Goal: Task Accomplishment & Management: Use online tool/utility

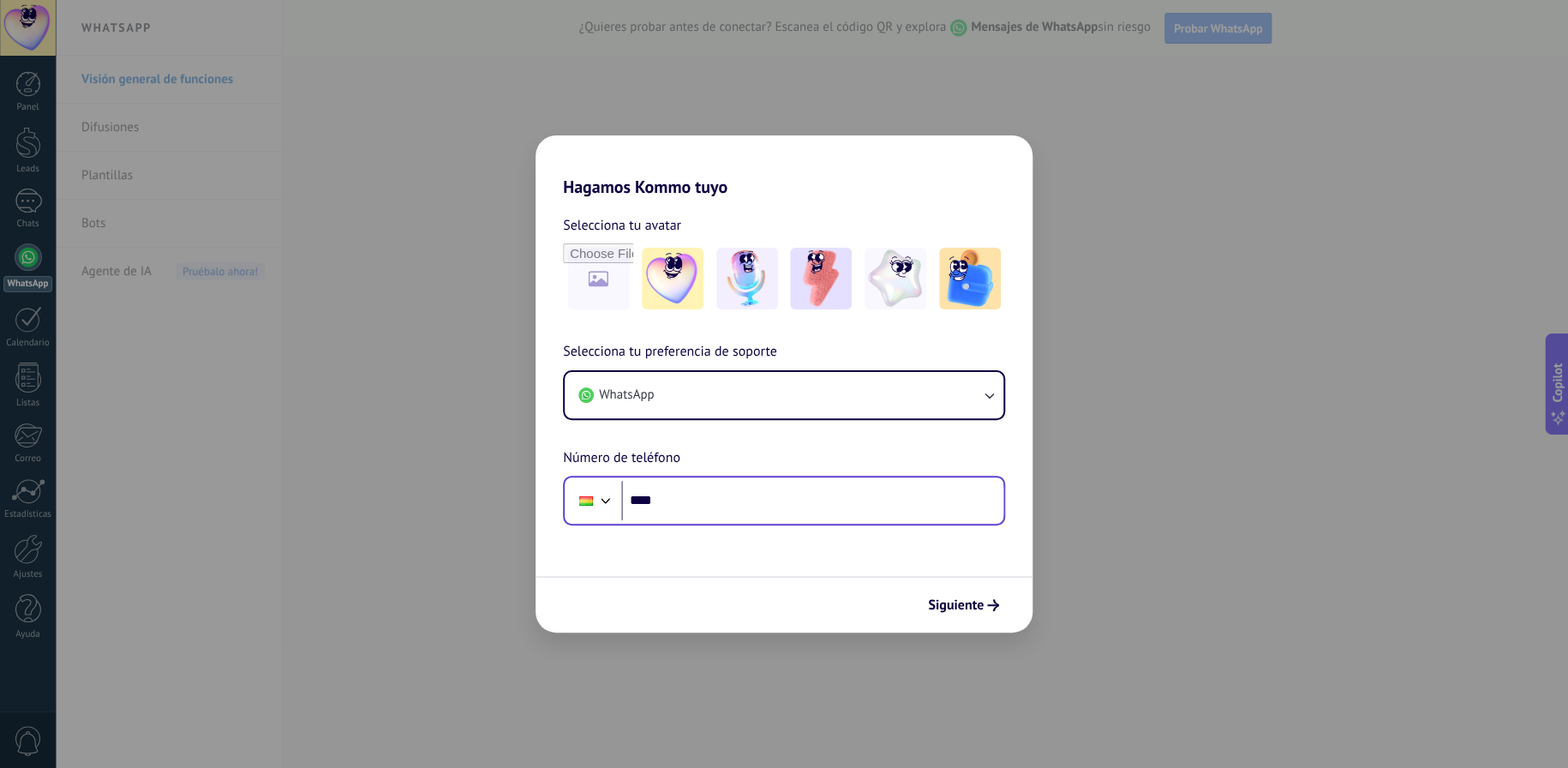
click at [779, 520] on div "Phone ****" at bounding box center [784, 500] width 442 height 49
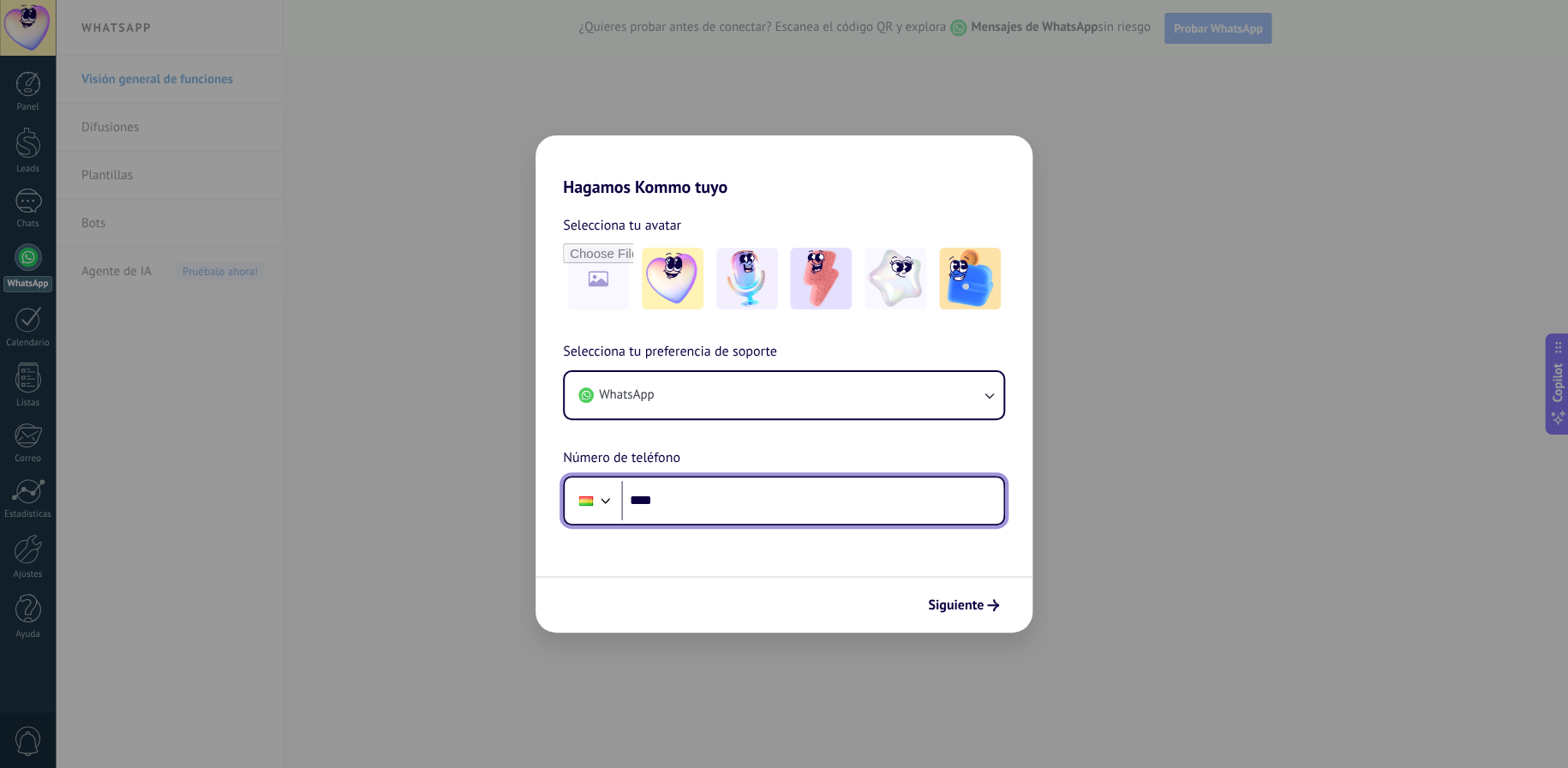
click at [737, 496] on input "****" at bounding box center [812, 500] width 382 height 40
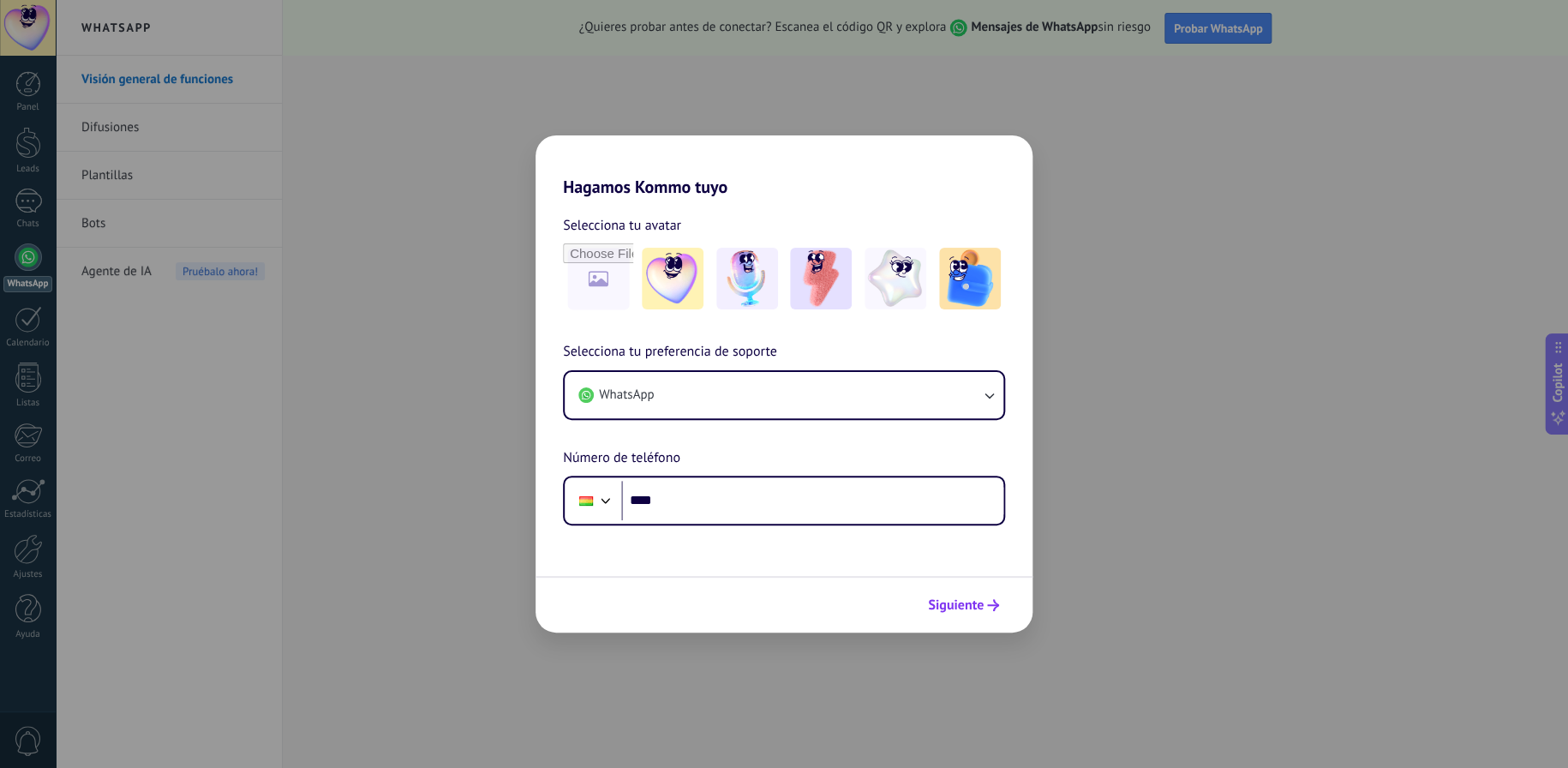
click at [966, 607] on span "Siguiente" at bounding box center [956, 605] width 56 height 12
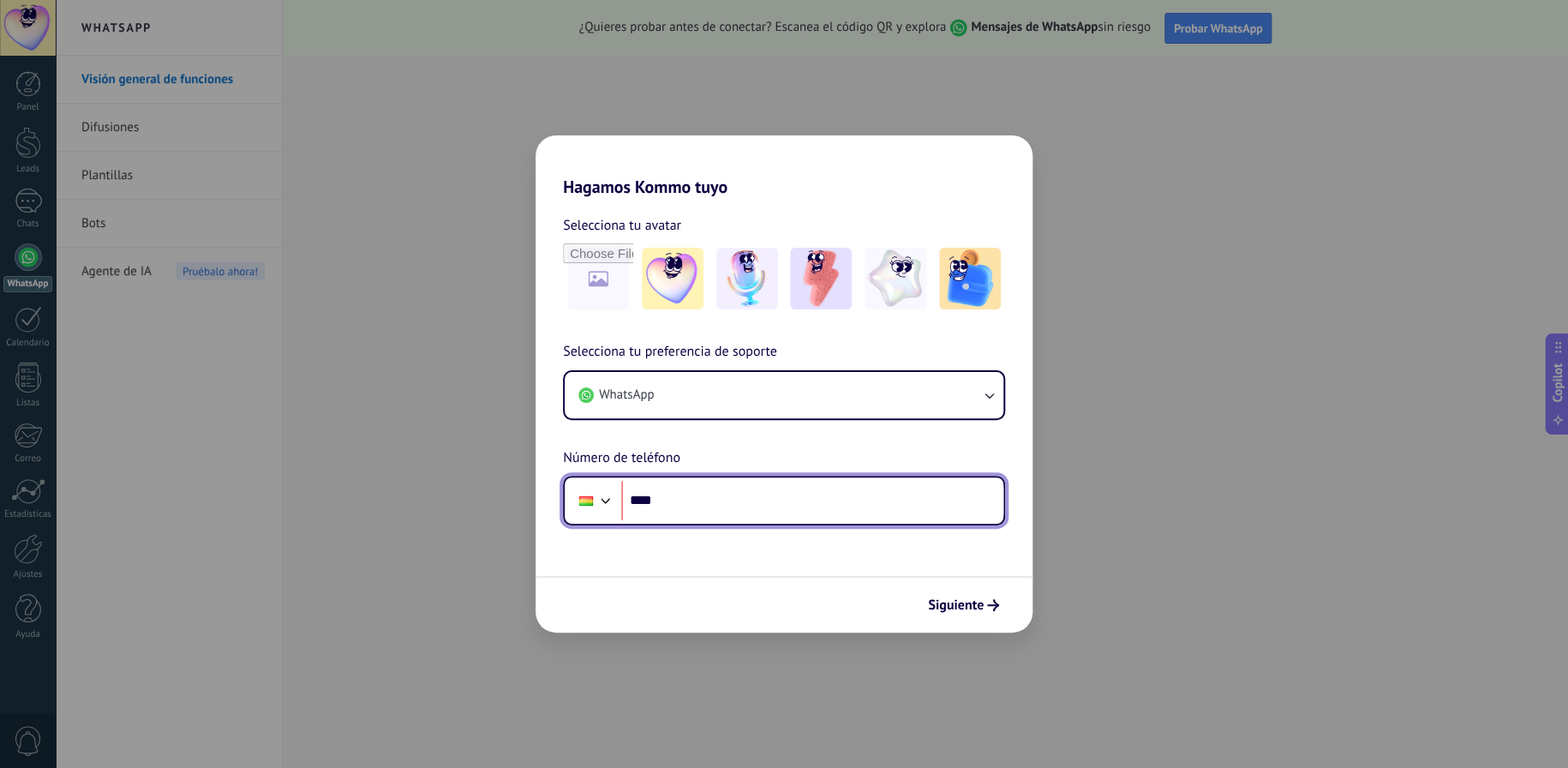
paste input "**********"
type input "**********"
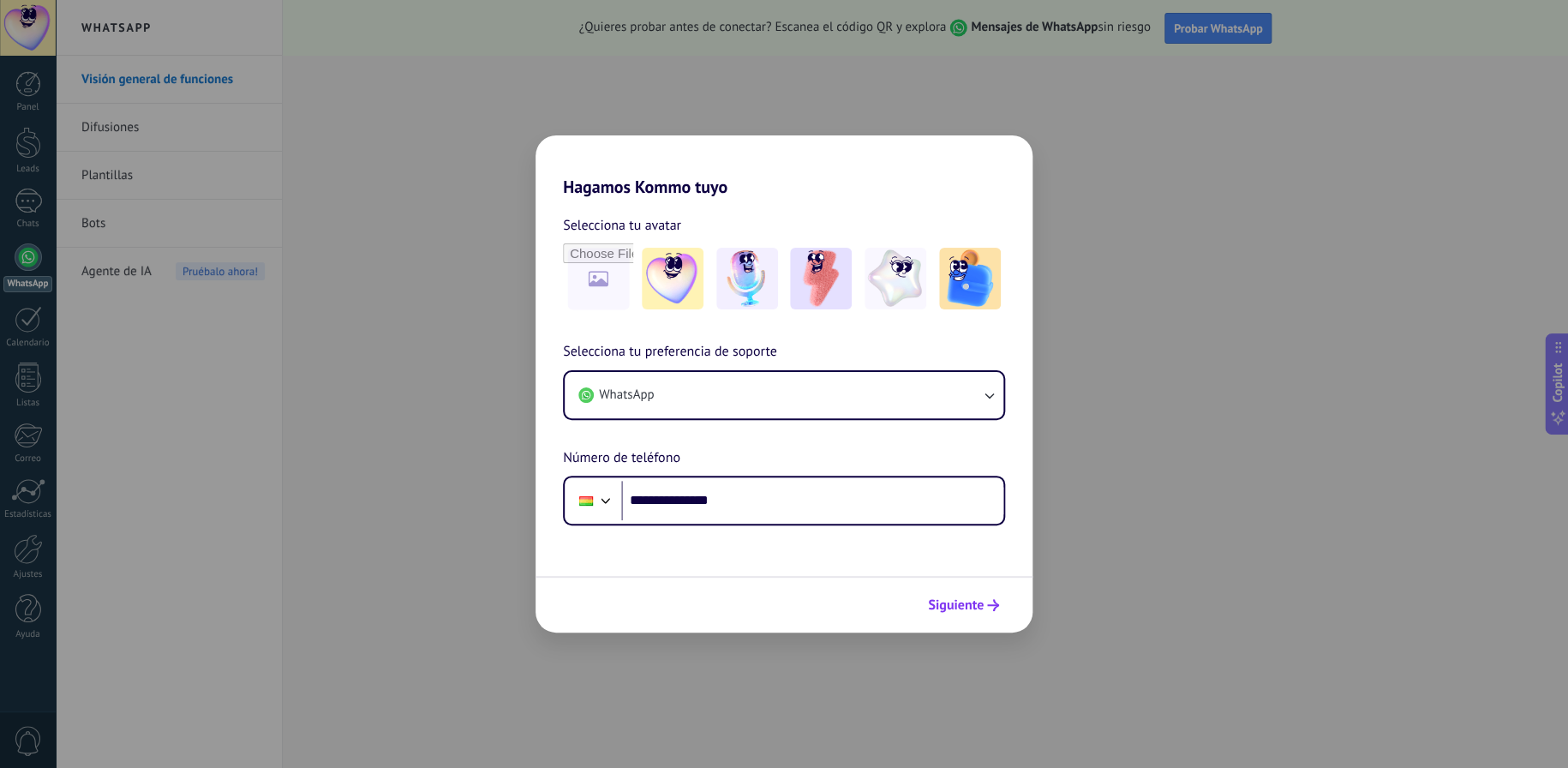
click at [951, 609] on span "Siguiente" at bounding box center [956, 605] width 56 height 12
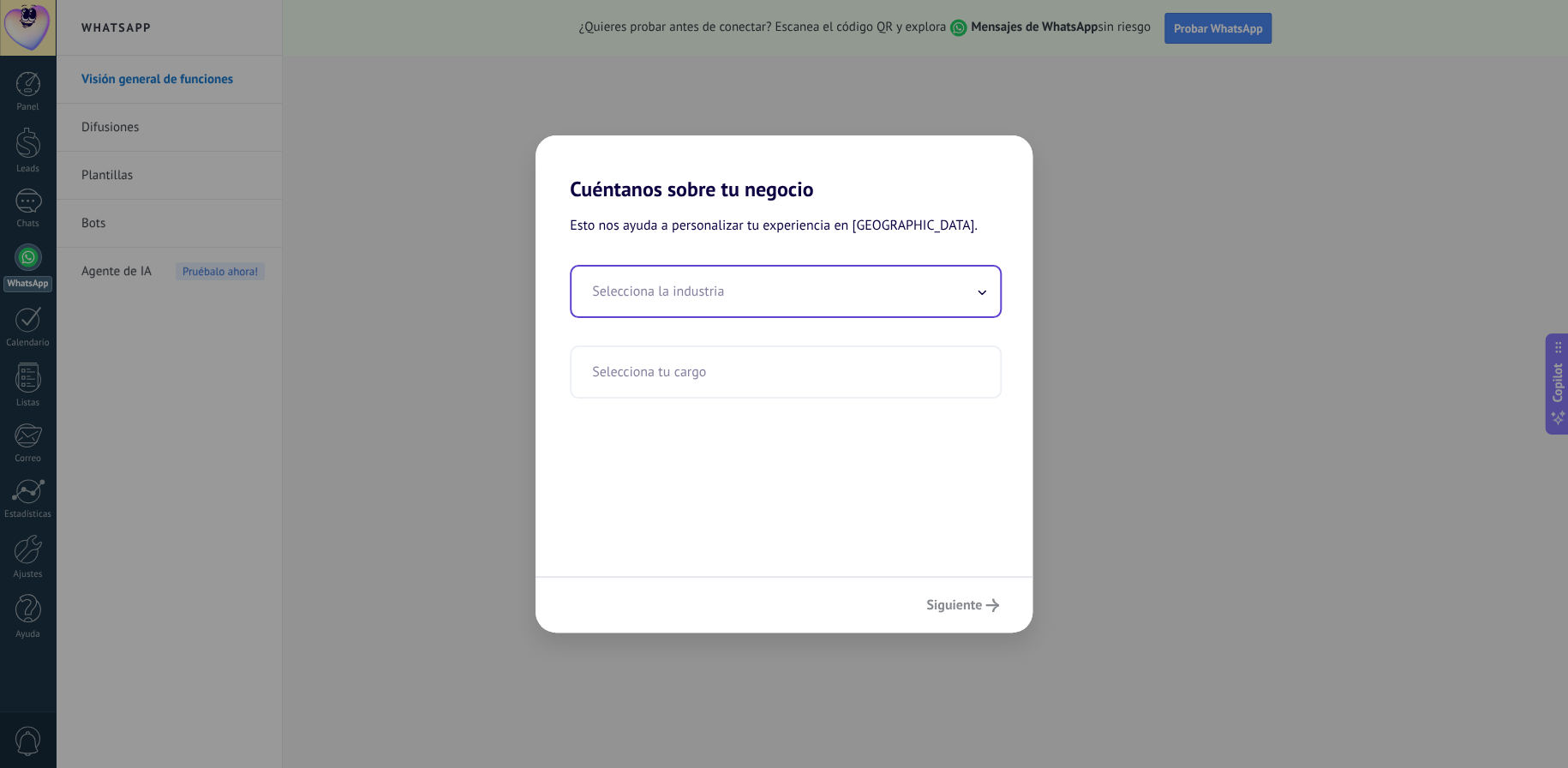
click at [722, 300] on input "text" at bounding box center [785, 290] width 428 height 49
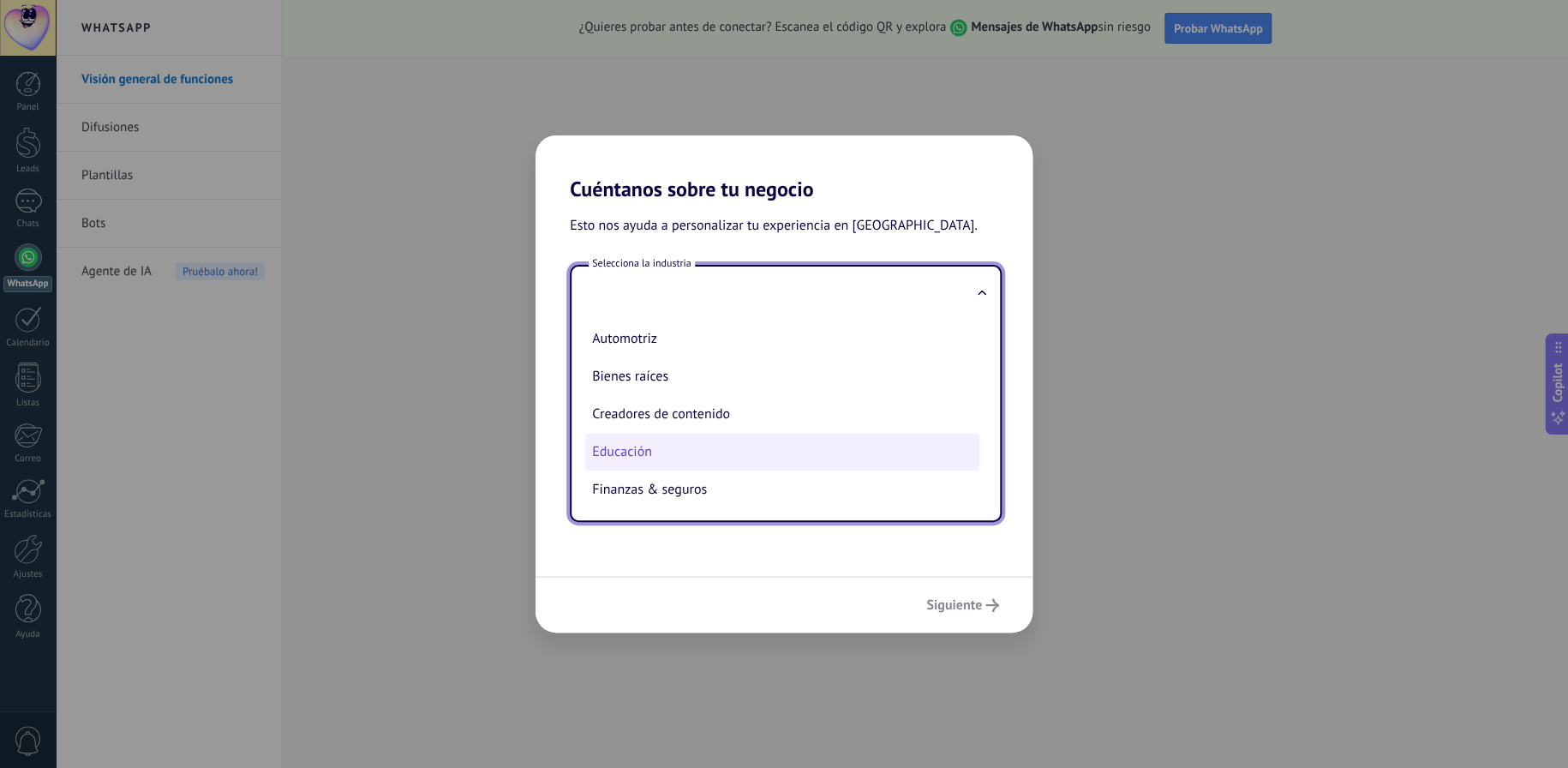
click at [654, 447] on li "Educación" at bounding box center [782, 451] width 394 height 38
type input "*********"
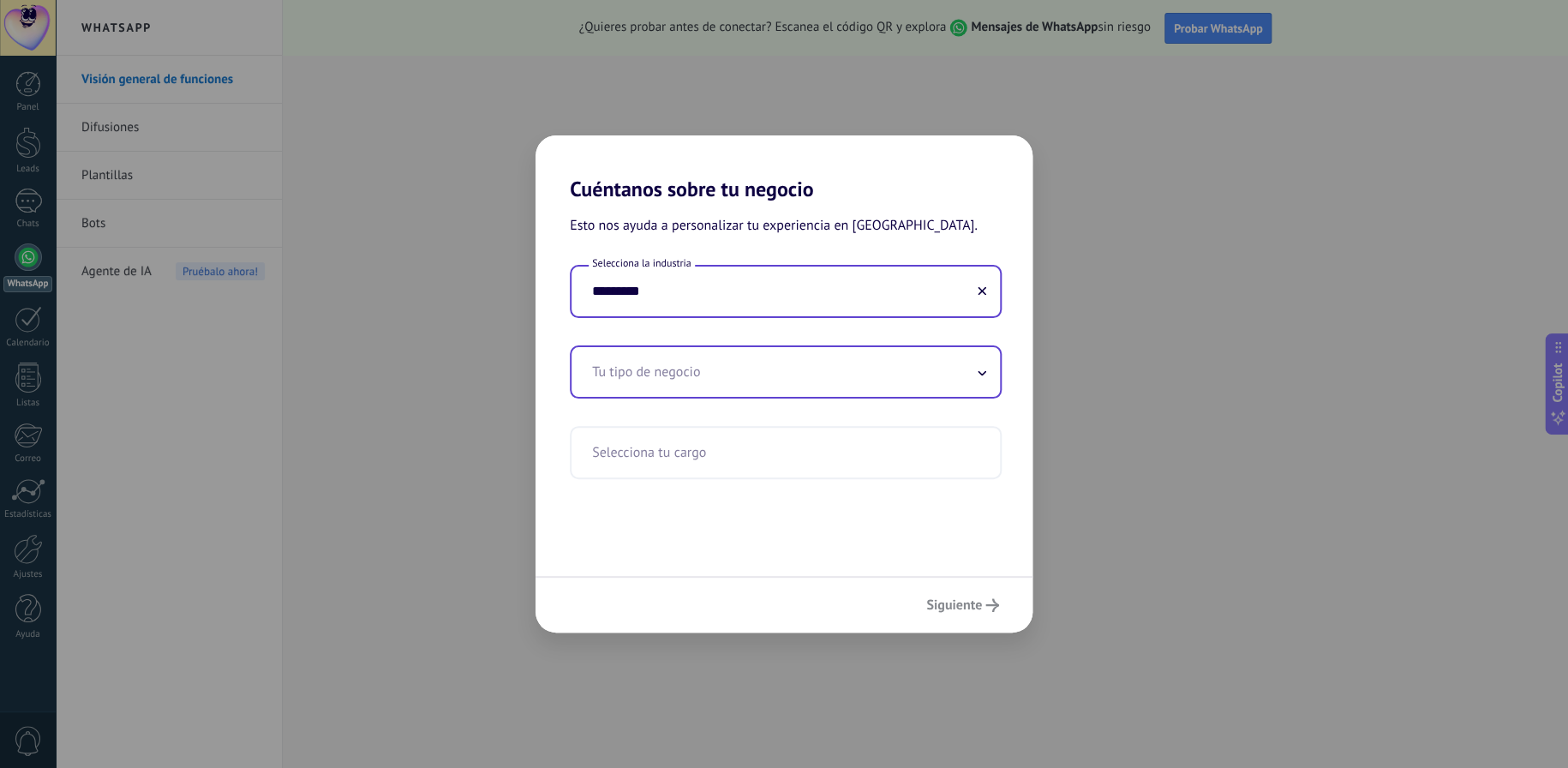
click at [685, 363] on input "text" at bounding box center [785, 371] width 428 height 49
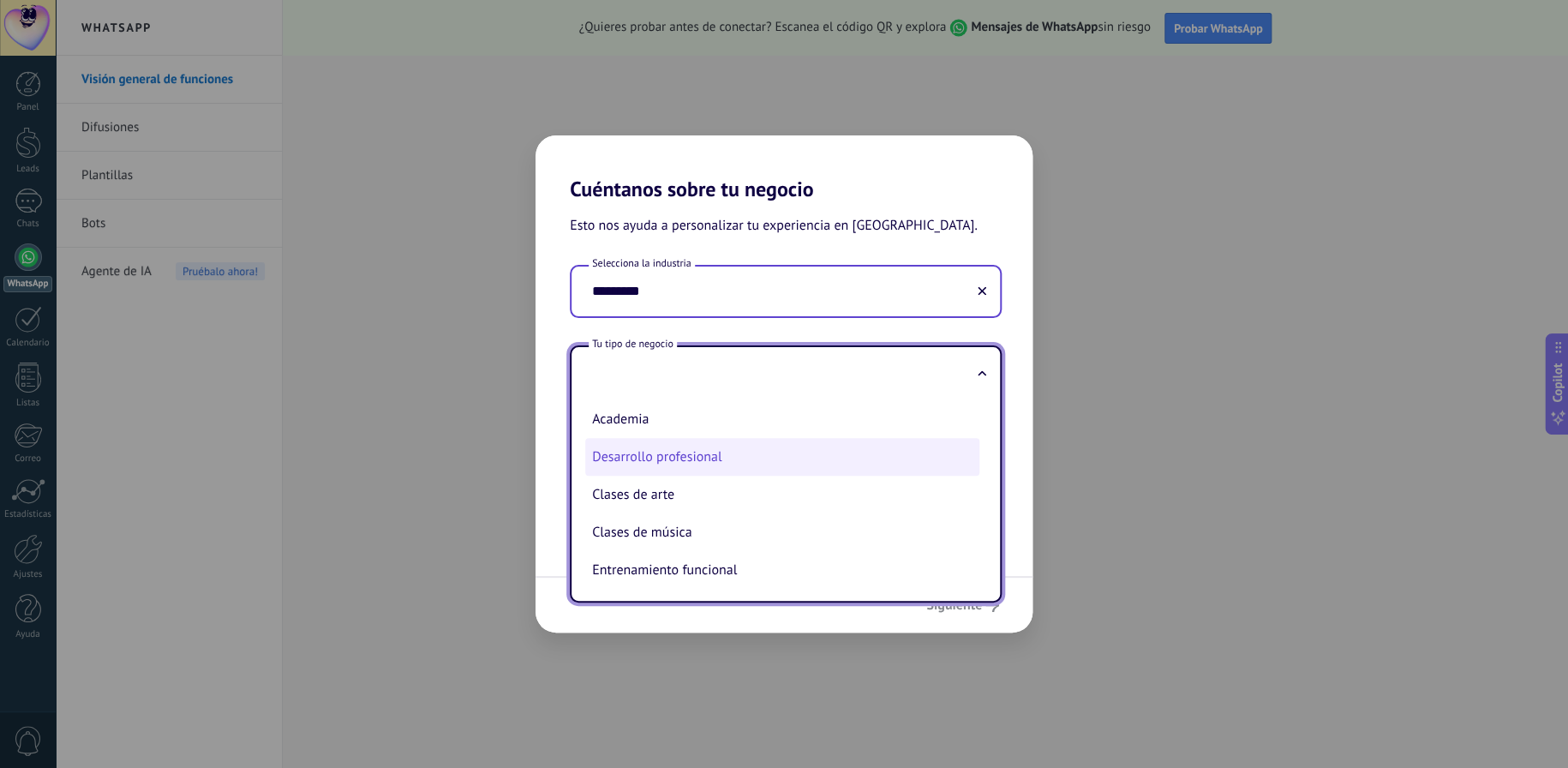
click at [691, 439] on li "Desarrollo profesional" at bounding box center [782, 456] width 394 height 38
type input "**********"
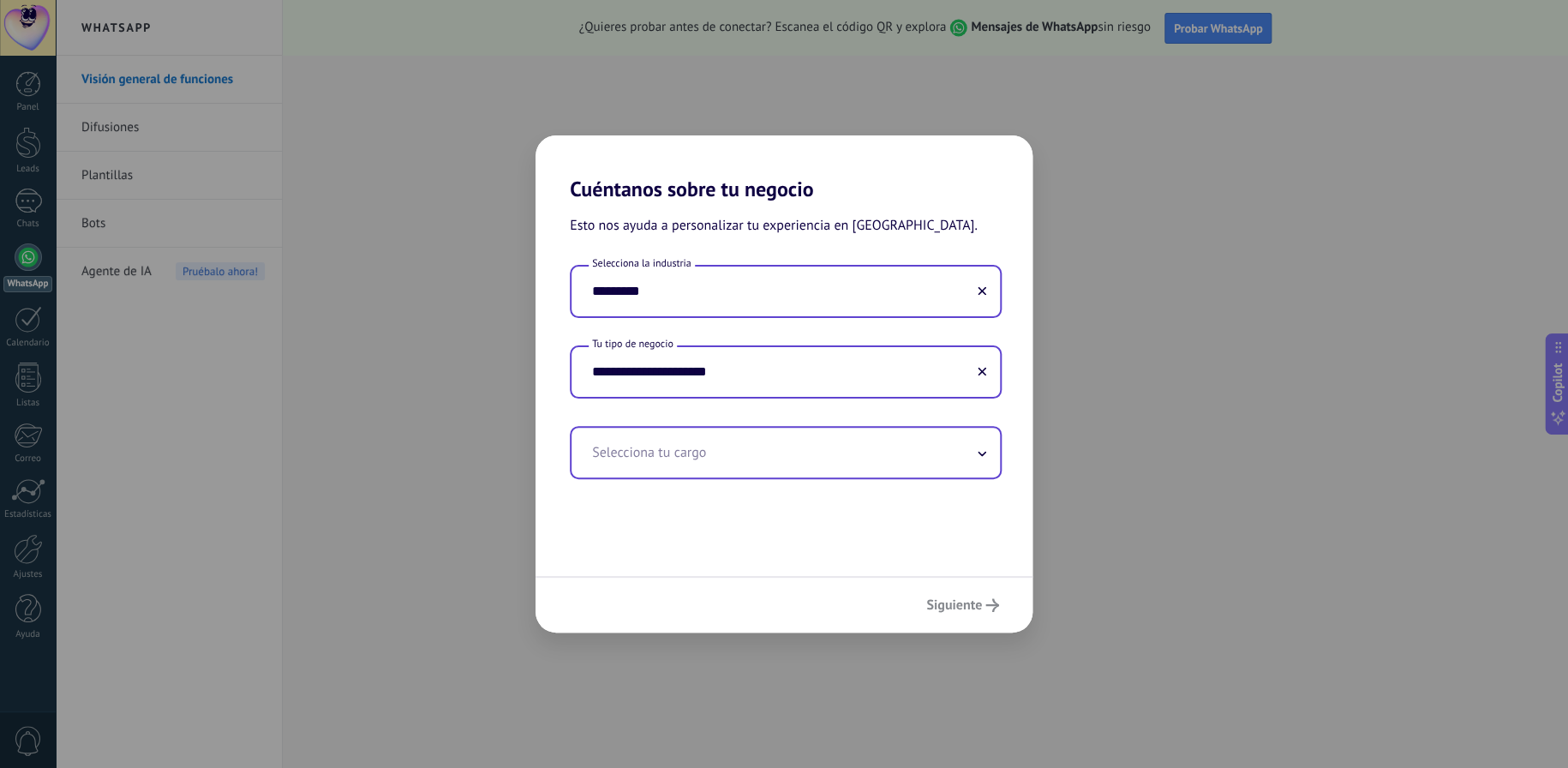
click at [690, 439] on input "text" at bounding box center [785, 452] width 428 height 49
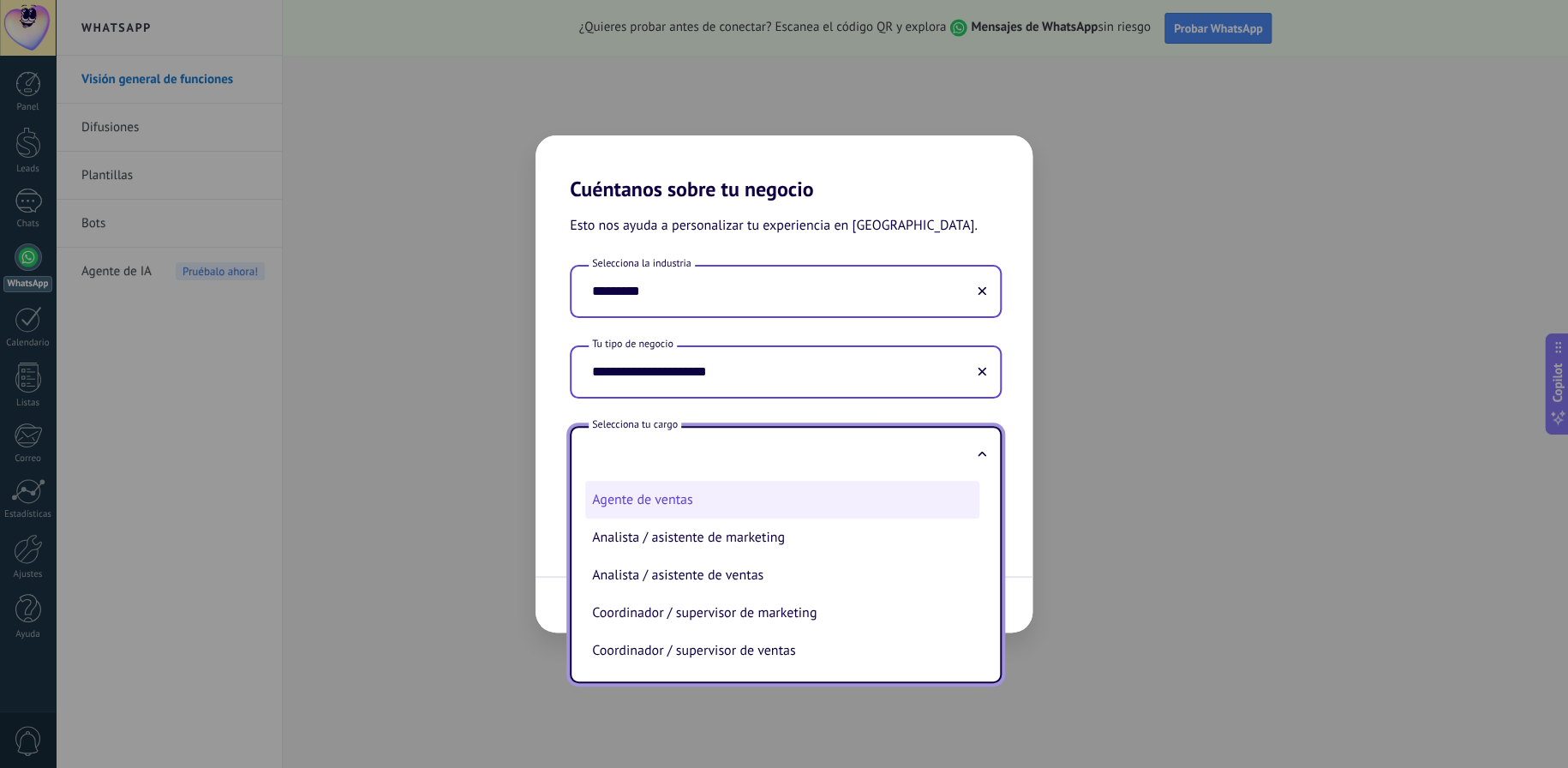
click at [684, 484] on li "Agente de ventas" at bounding box center [782, 499] width 394 height 38
type input "**********"
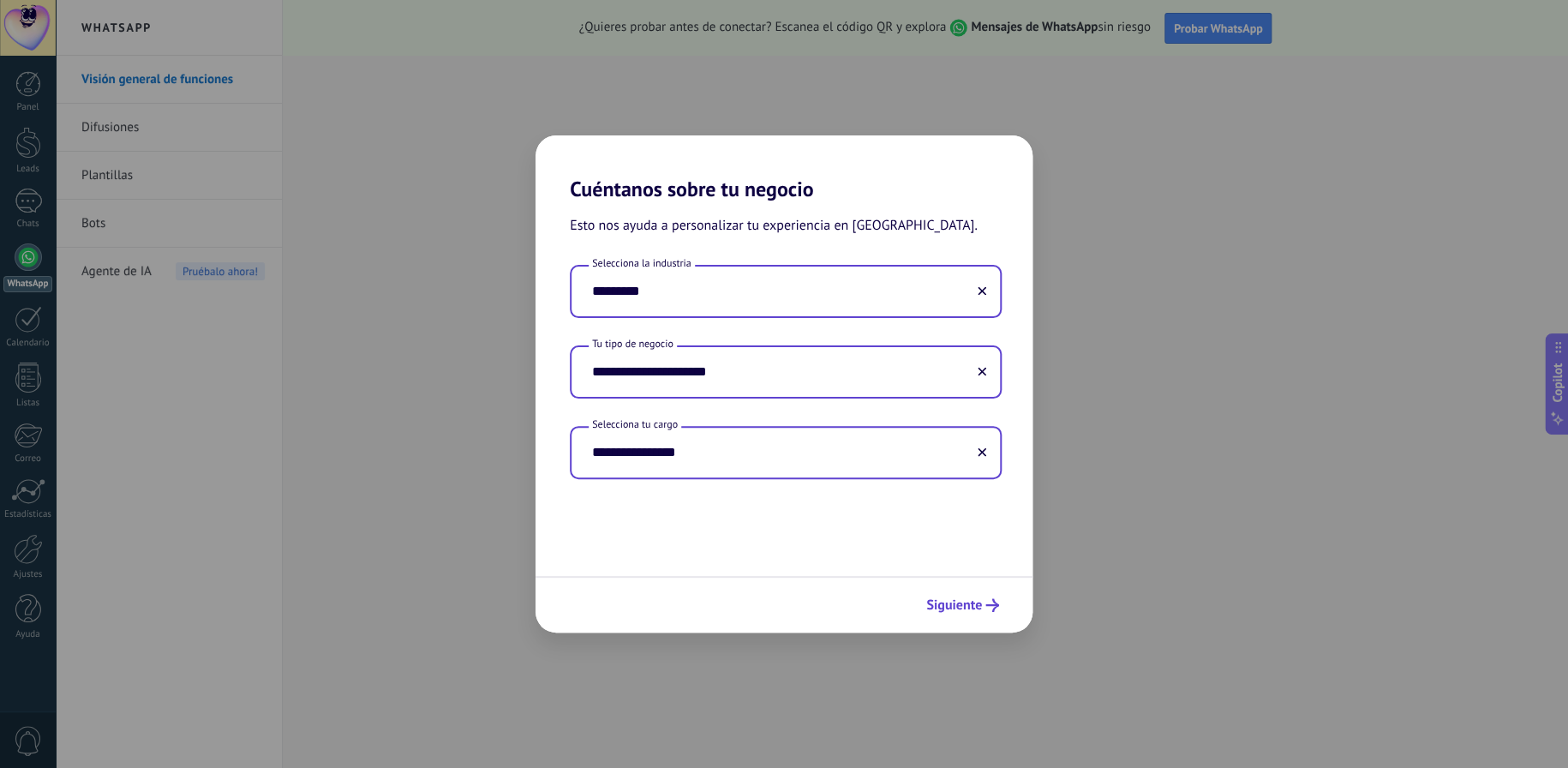
click at [940, 599] on span "Siguiente" at bounding box center [954, 605] width 56 height 12
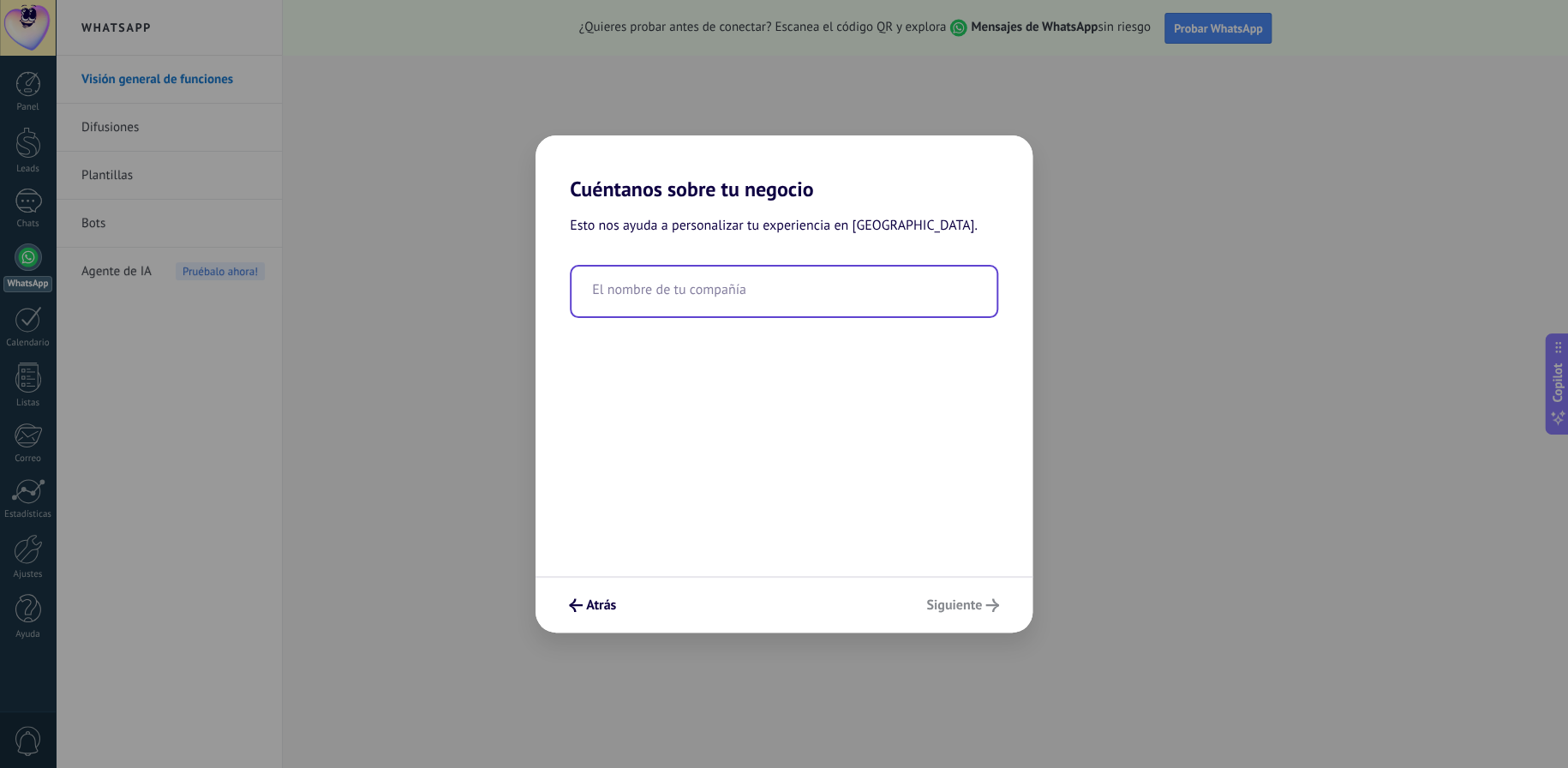
click at [691, 276] on input "text" at bounding box center [784, 290] width 425 height 49
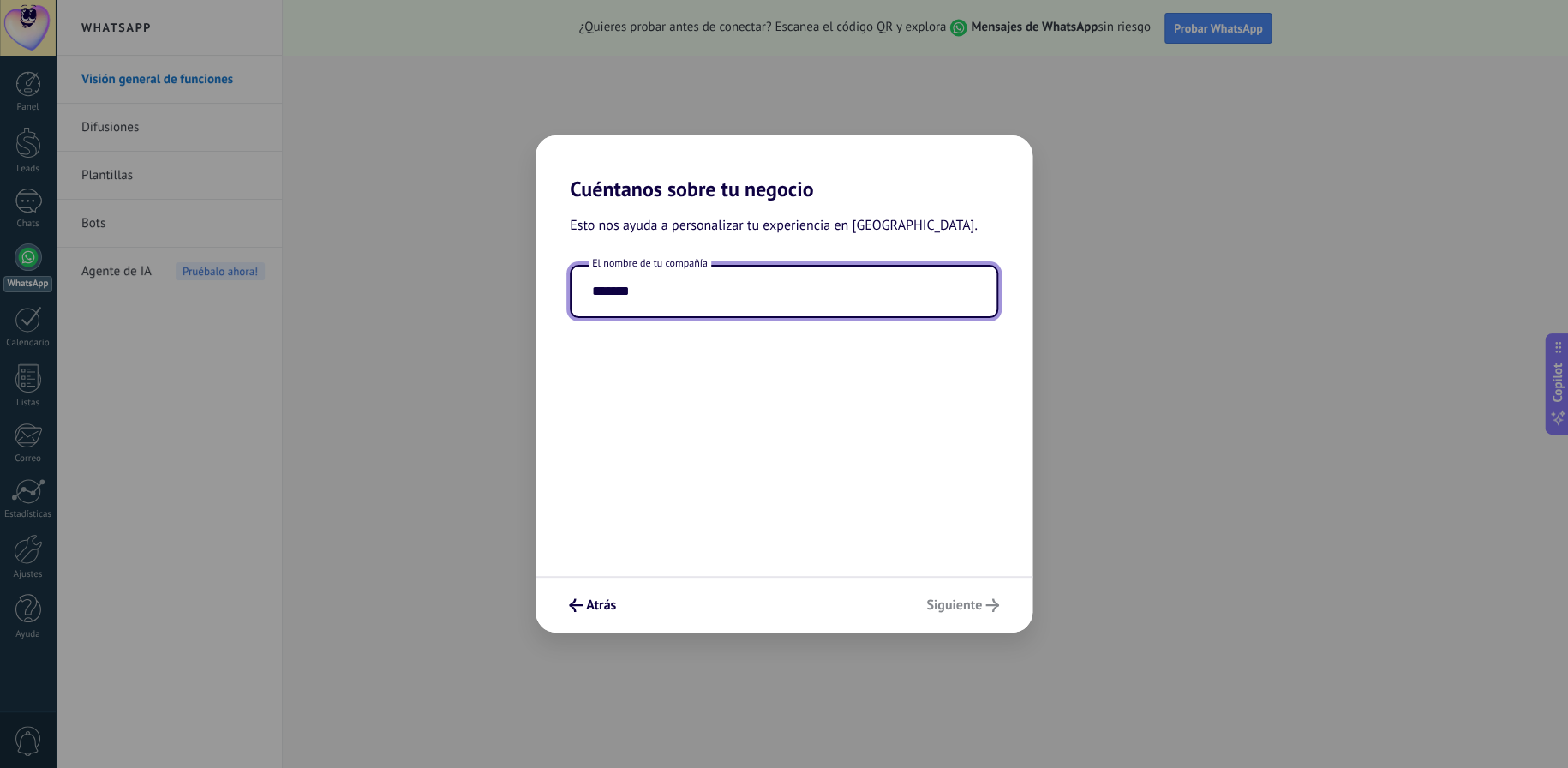
type input "*******"
click at [945, 615] on div "Atrás Siguiente" at bounding box center [784, 604] width 497 height 57
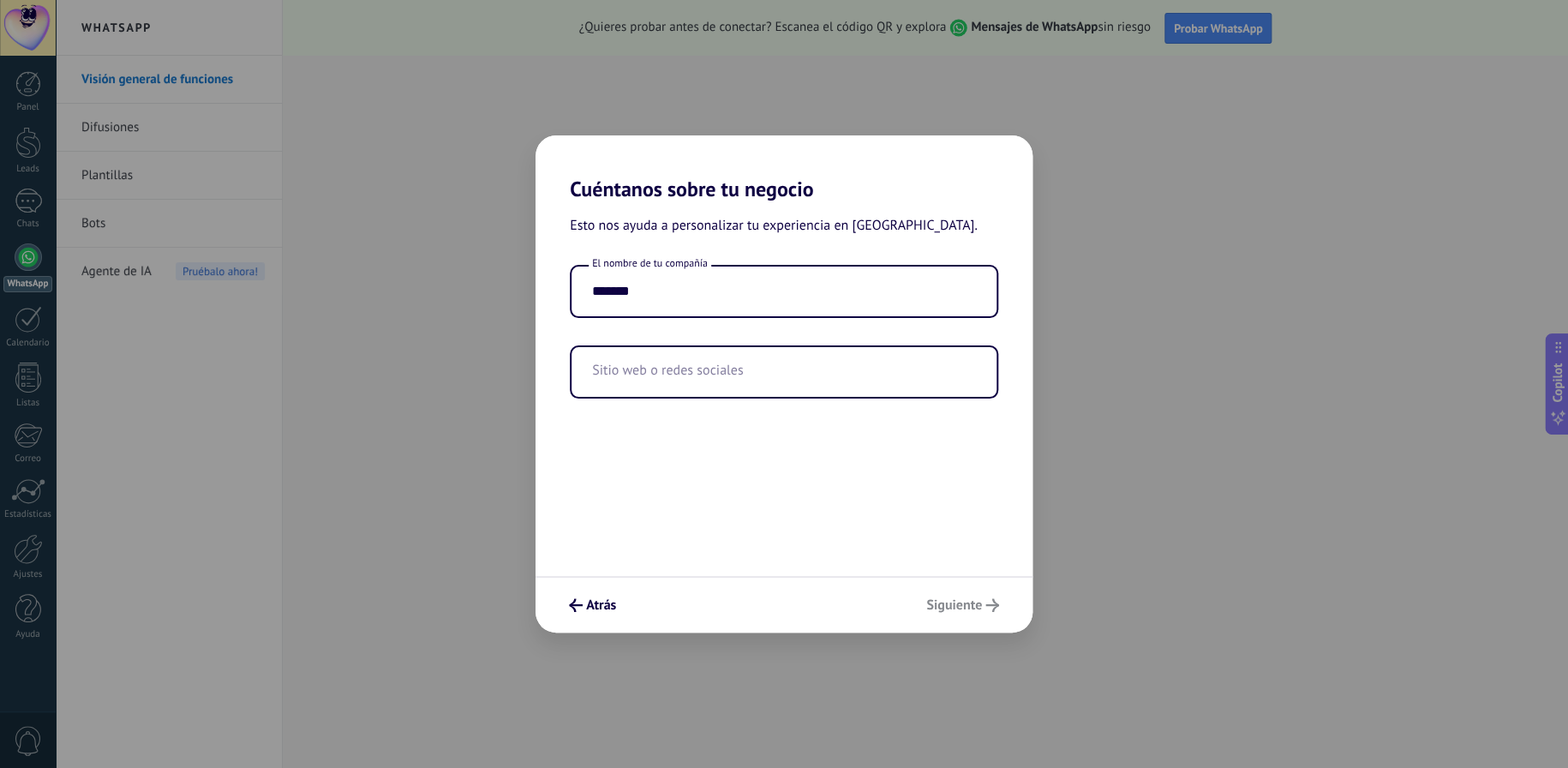
click at [950, 607] on div "Atrás Siguiente" at bounding box center [784, 604] width 497 height 57
click at [787, 373] on input "text" at bounding box center [784, 371] width 425 height 49
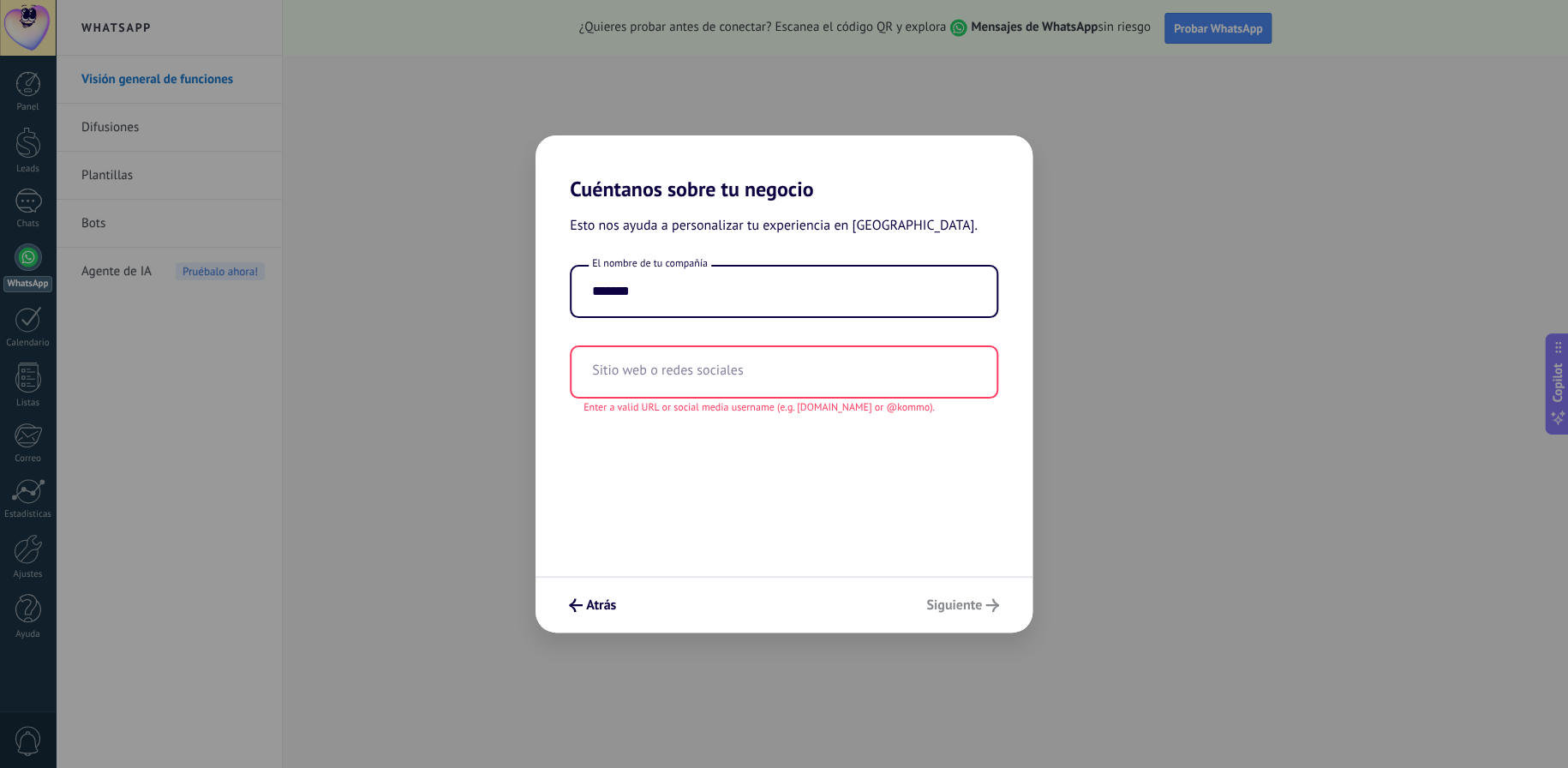
click at [979, 590] on div "Atrás Siguiente" at bounding box center [784, 604] width 497 height 57
click at [603, 599] on span "Atrás" at bounding box center [600, 605] width 30 height 12
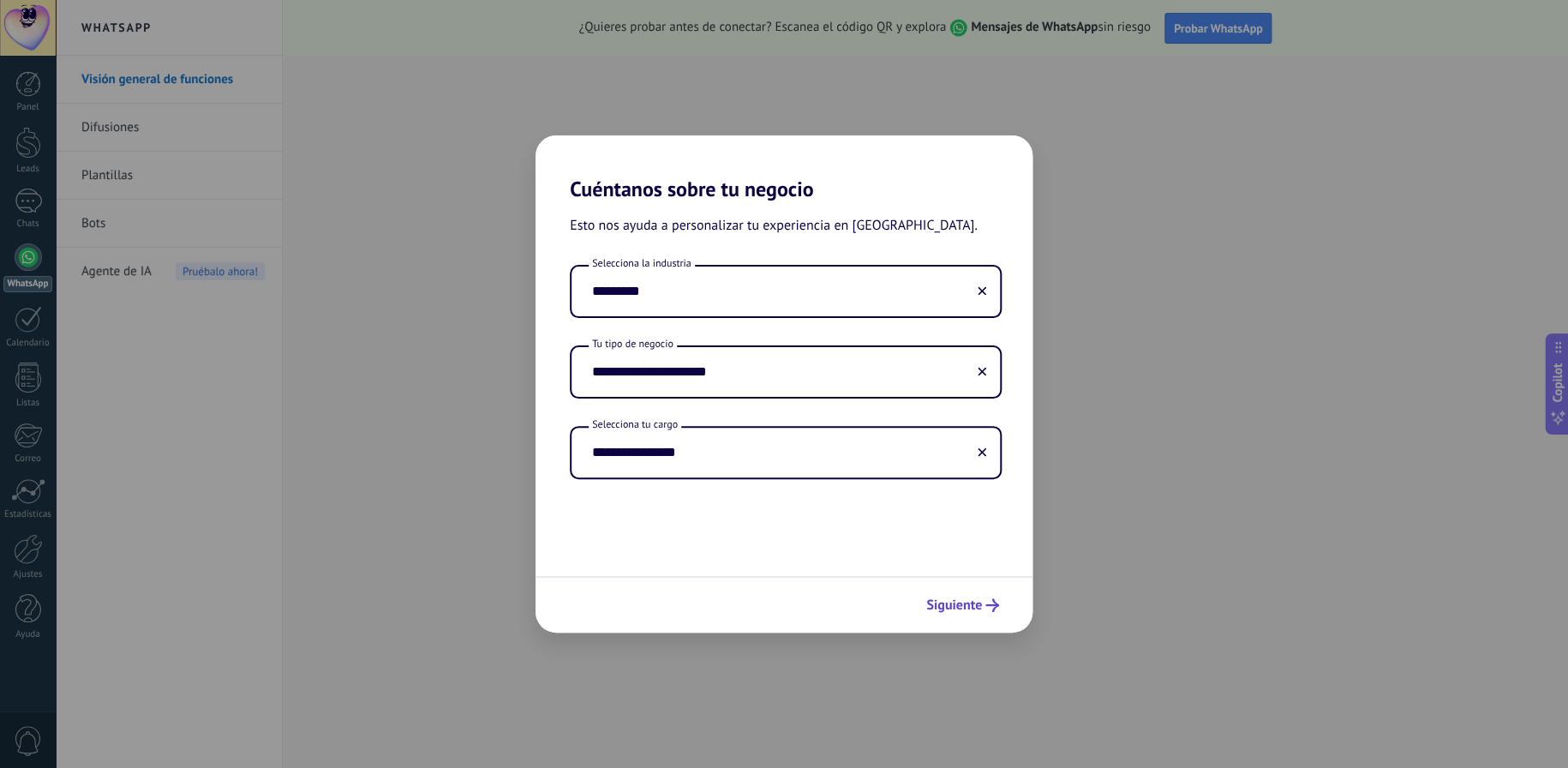
click at [942, 602] on span "Siguiente" at bounding box center [954, 605] width 56 height 12
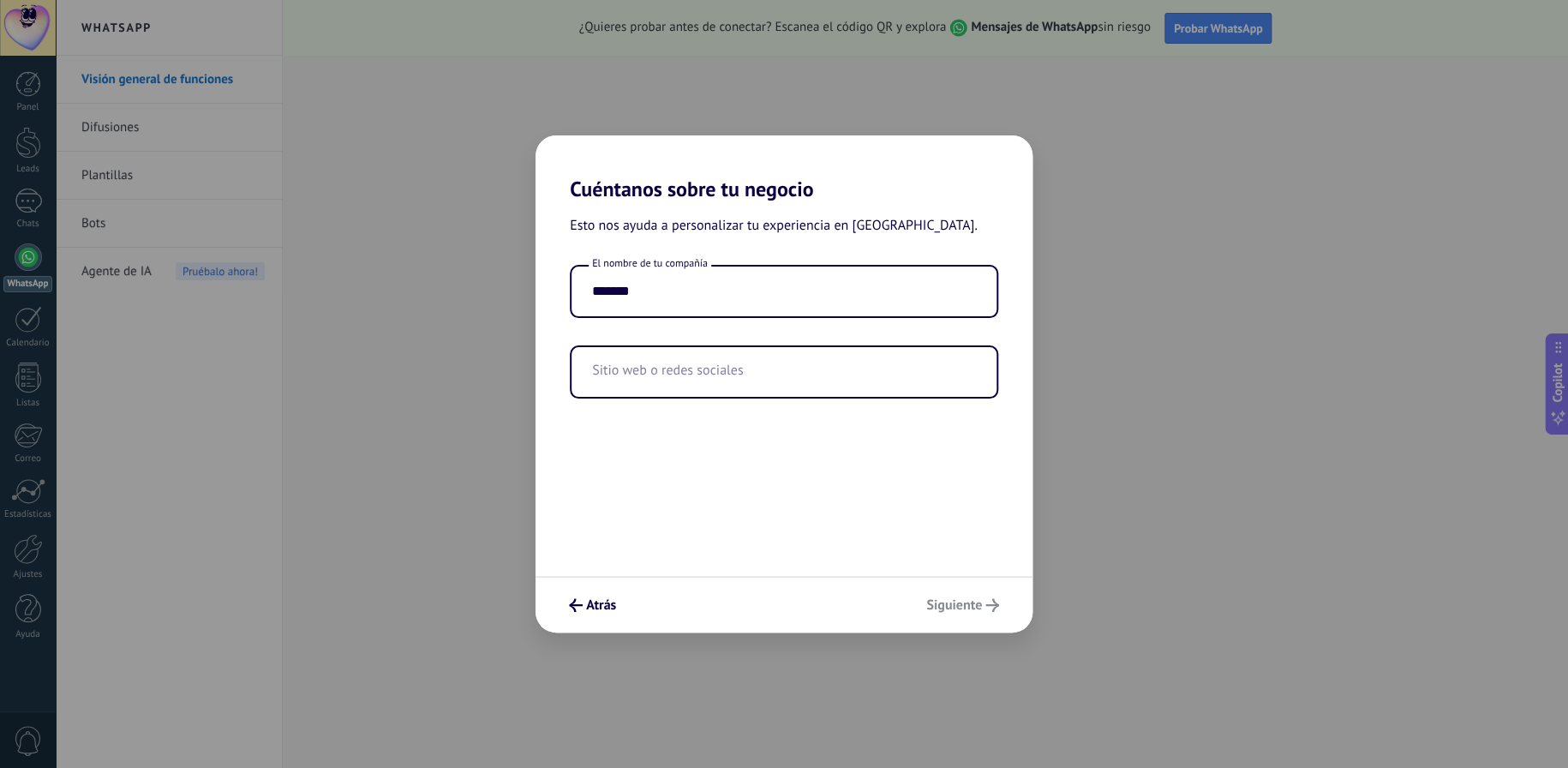
click at [942, 602] on div "Atrás Siguiente" at bounding box center [784, 604] width 497 height 57
click at [943, 602] on div "Atrás Siguiente" at bounding box center [784, 604] width 497 height 57
drag, startPoint x: 943, startPoint y: 602, endPoint x: 622, endPoint y: 587, distance: 321.4
click at [933, 601] on div "Atrás Siguiente" at bounding box center [784, 604] width 497 height 57
click at [701, 384] on input "text" at bounding box center [784, 371] width 425 height 49
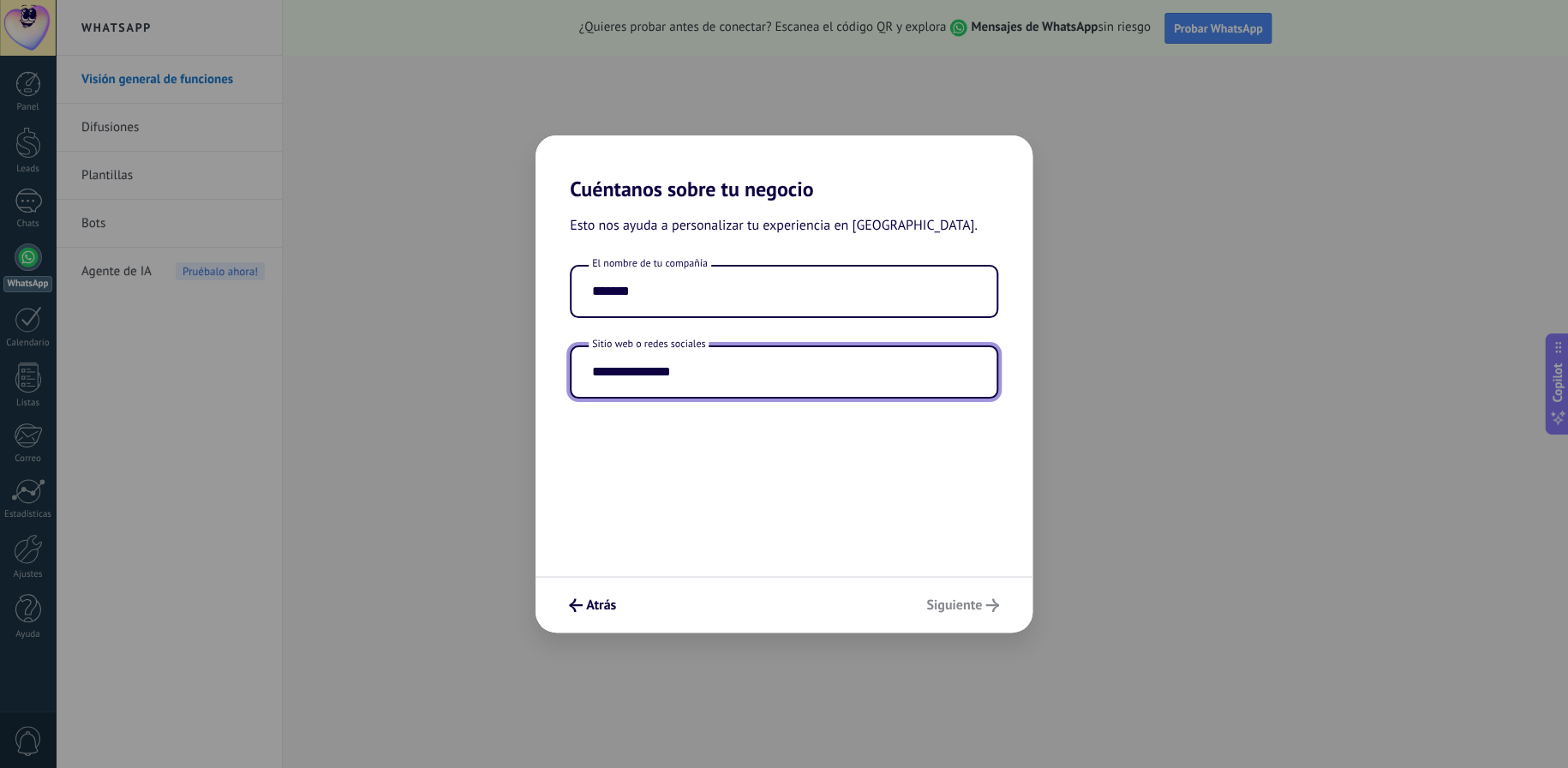
type input "**********"
click at [969, 609] on div "Atrás Siguiente" at bounding box center [784, 604] width 497 height 57
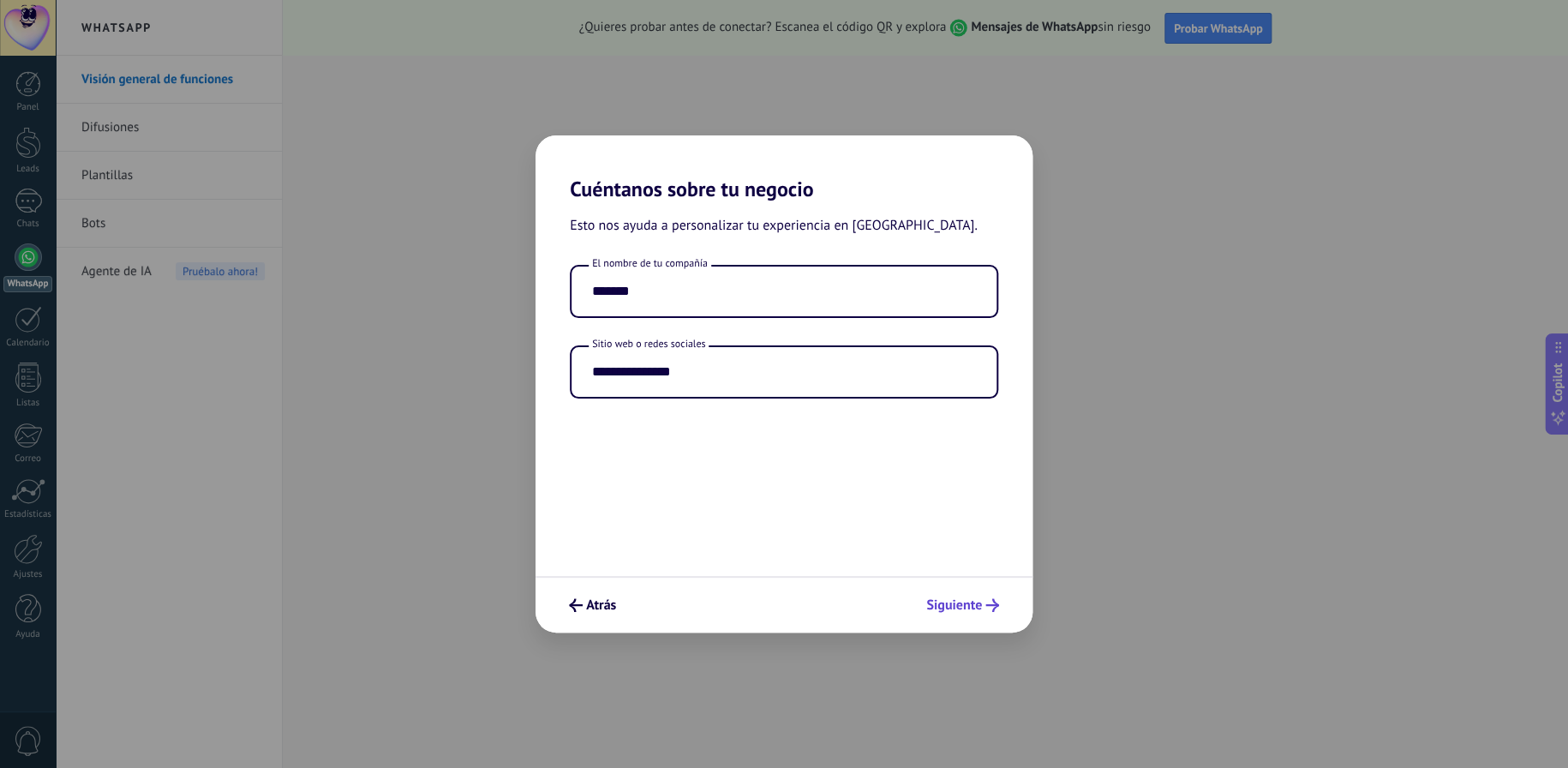
click at [940, 599] on span "Siguiente" at bounding box center [954, 605] width 56 height 12
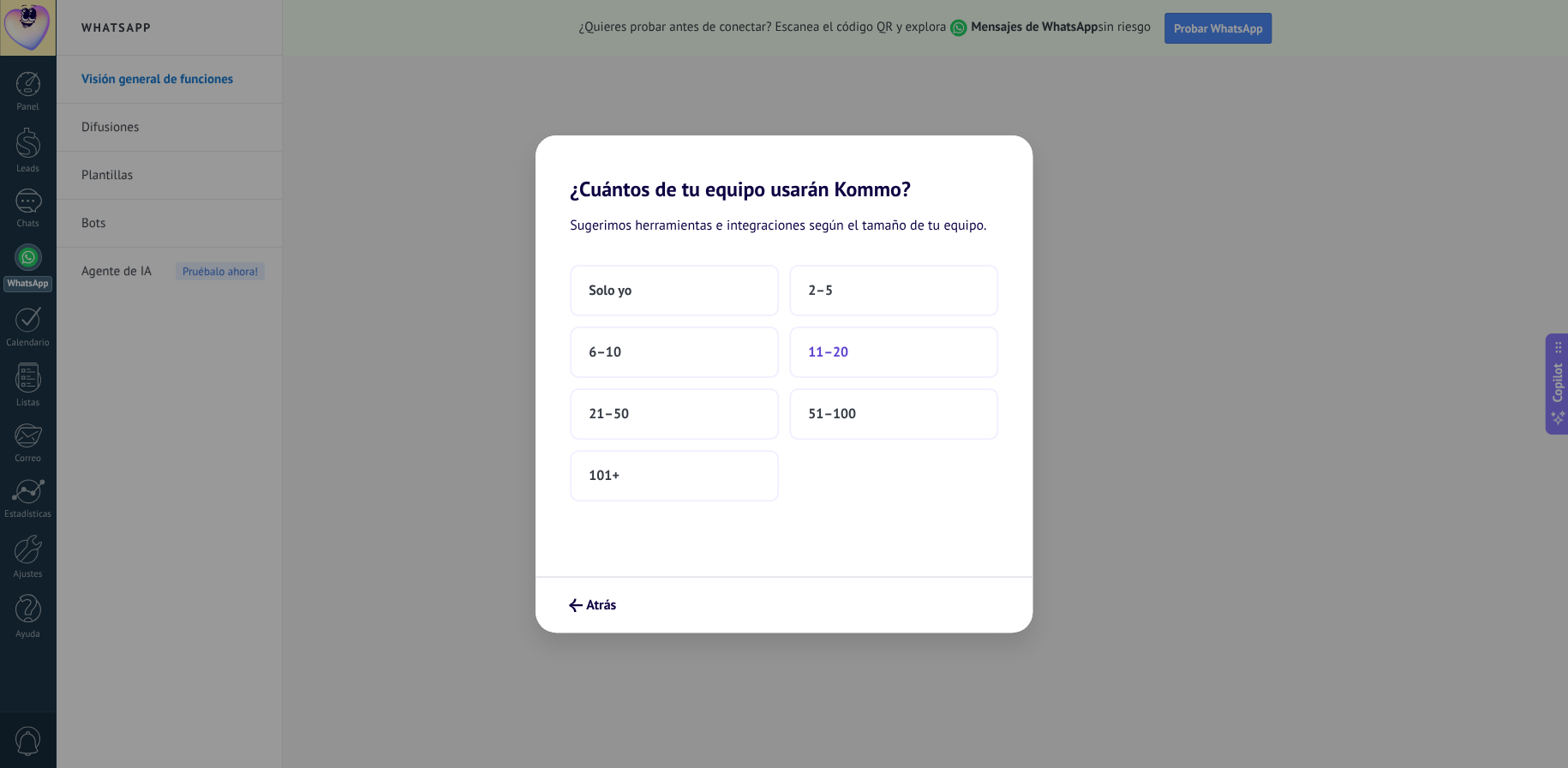
click at [810, 366] on button "11–20" at bounding box center [894, 351] width 209 height 51
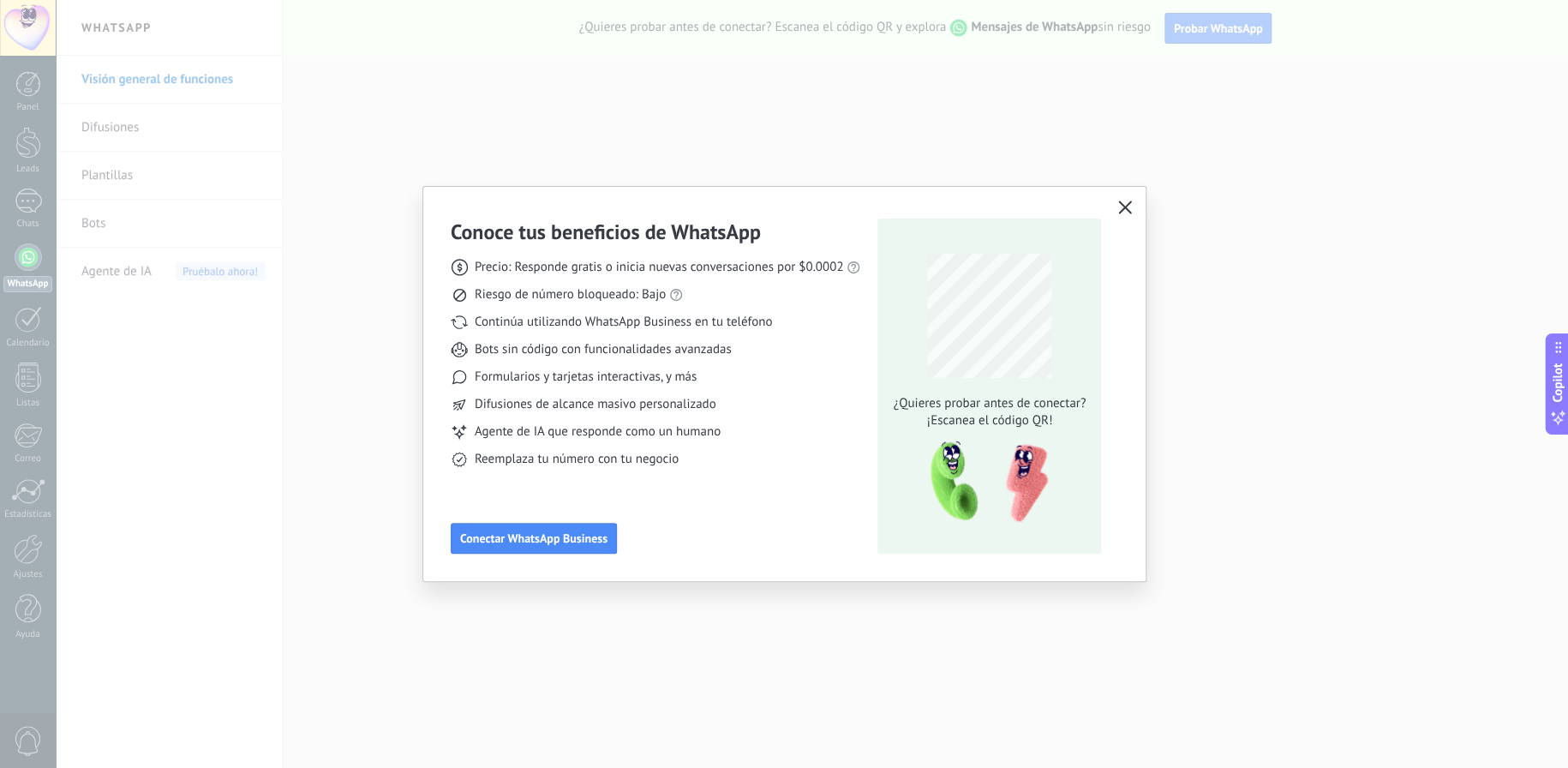
click at [1122, 208] on icon "button" at bounding box center [1125, 207] width 14 height 14
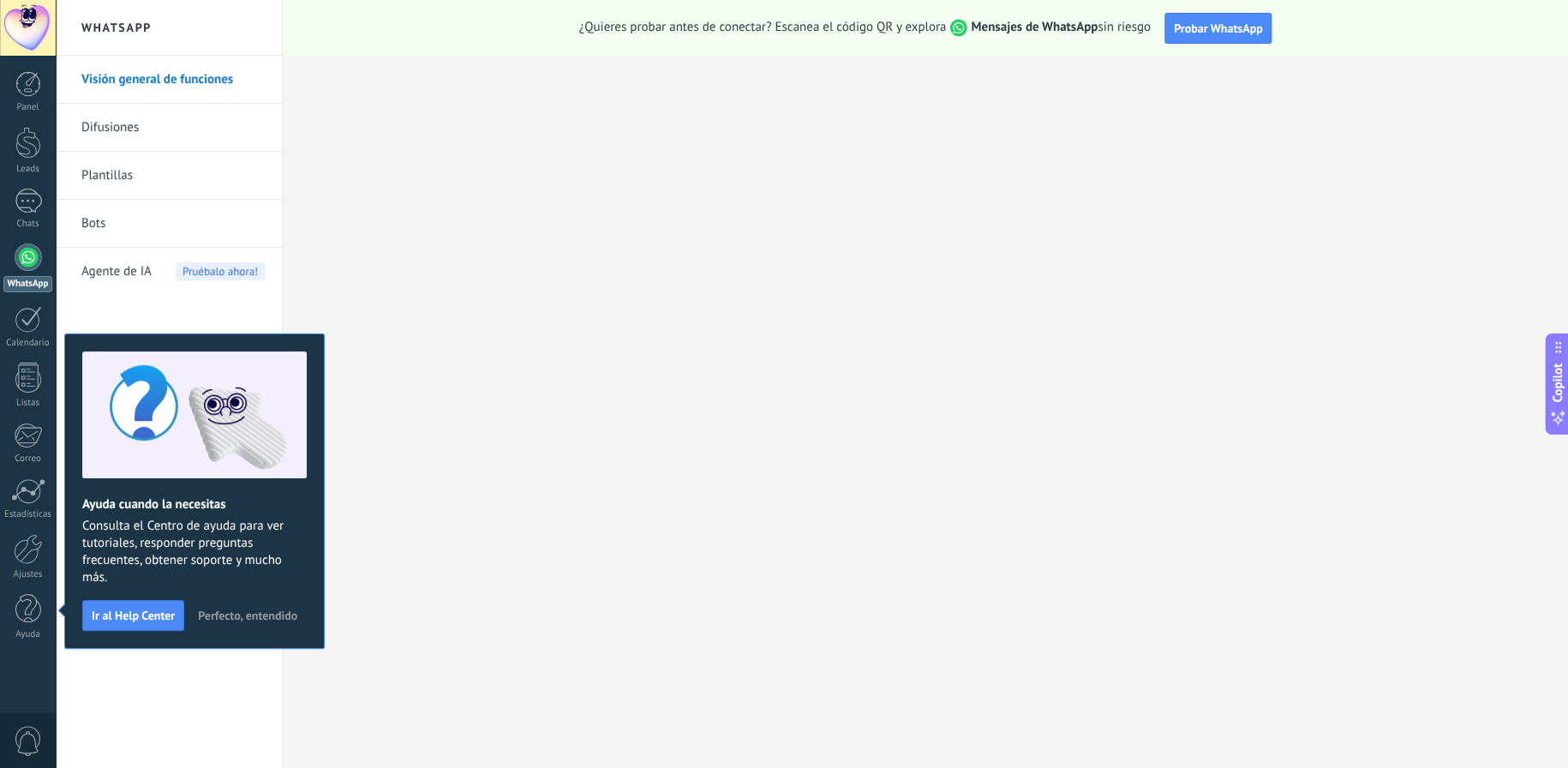
click at [231, 610] on span "Perfecto, entendido" at bounding box center [247, 615] width 99 height 12
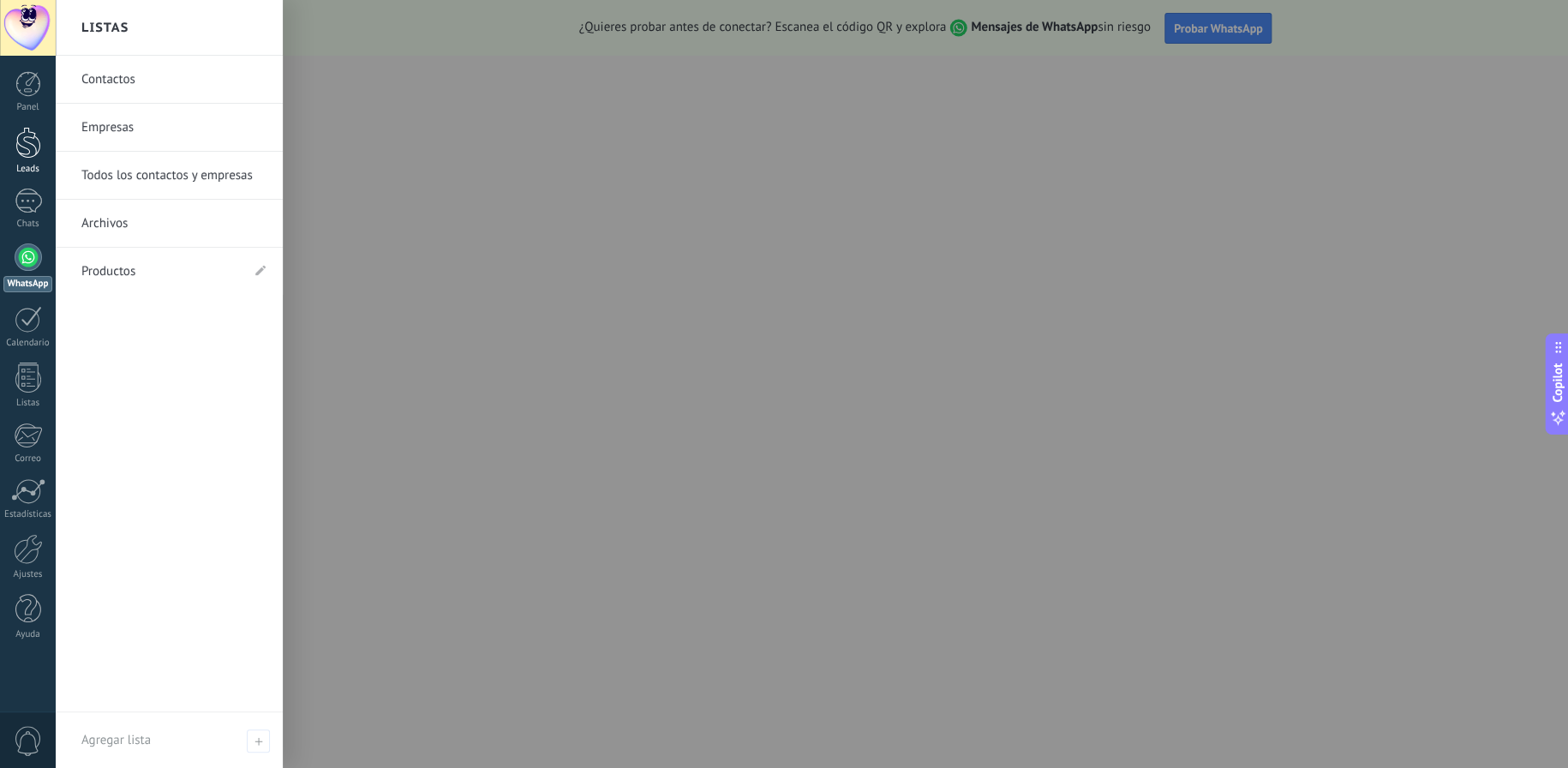
click at [30, 141] on div at bounding box center [28, 142] width 26 height 32
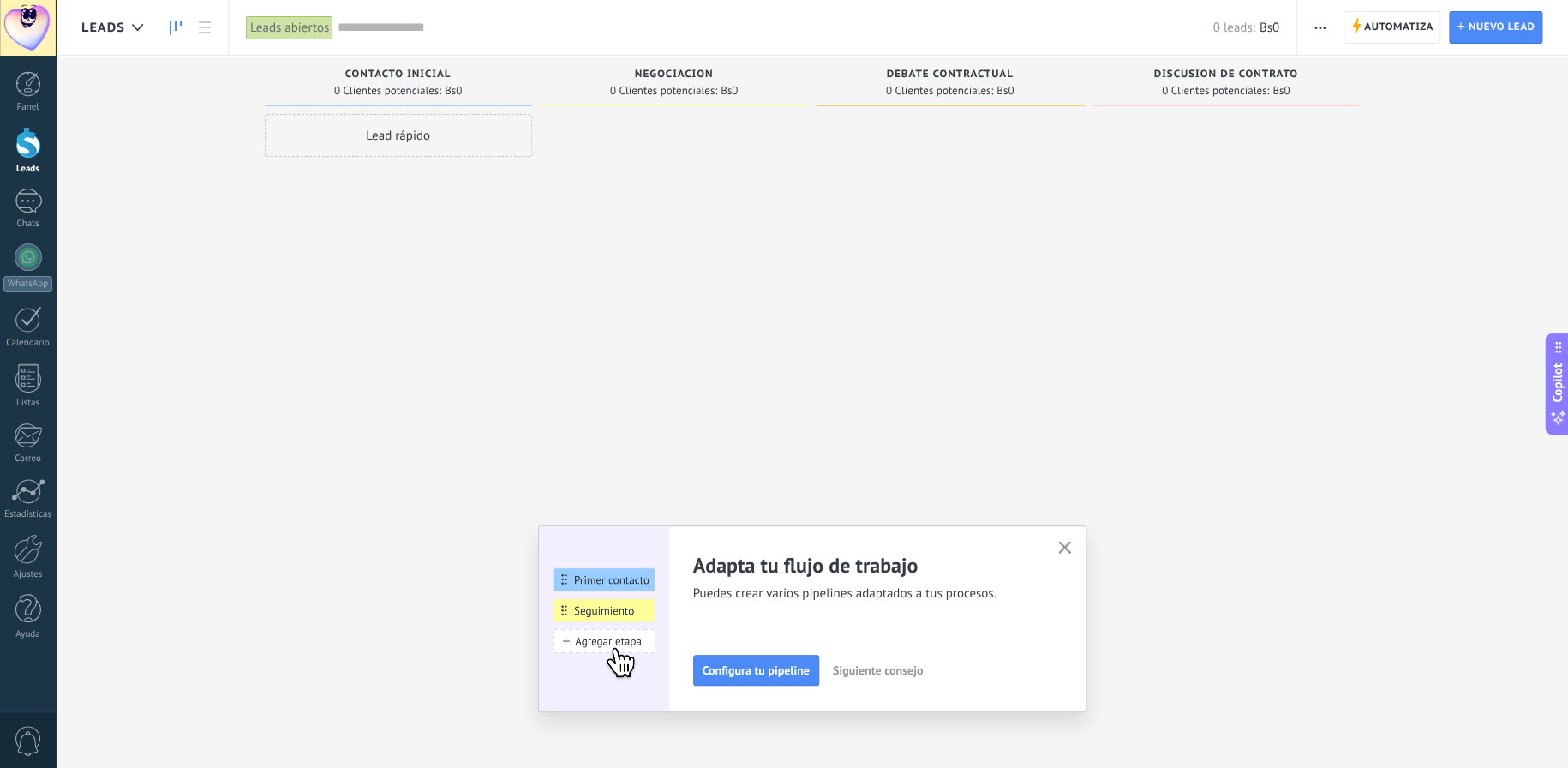
click at [23, 117] on div "Panel Leads Chats WhatsApp Clientes" at bounding box center [28, 364] width 56 height 586
click at [34, 214] on link "Chats" at bounding box center [28, 208] width 56 height 41
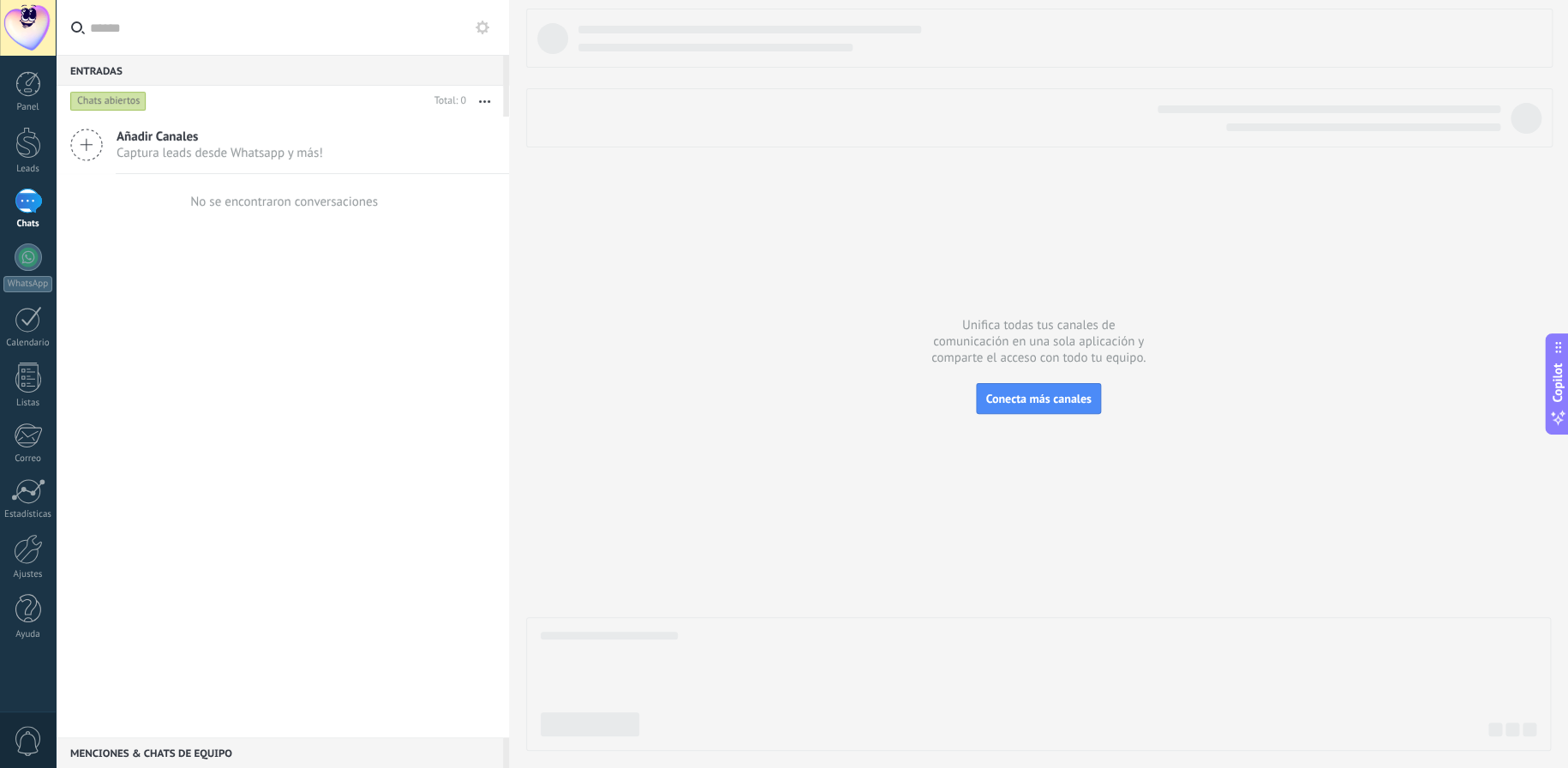
click at [152, 138] on span "Añadir Canales" at bounding box center [220, 136] width 206 height 16
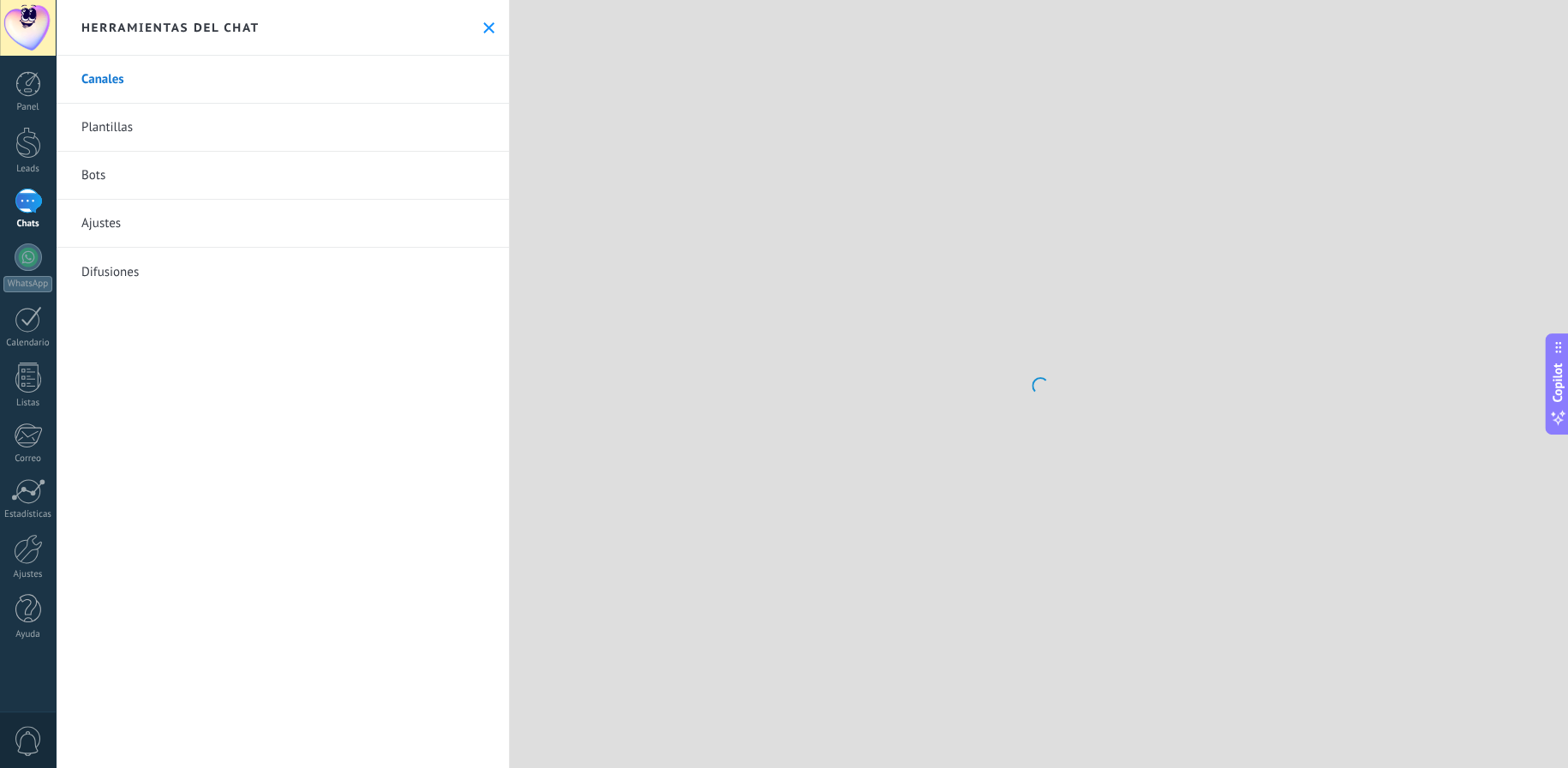
click at [150, 134] on link "Plantillas" at bounding box center [283, 127] width 454 height 48
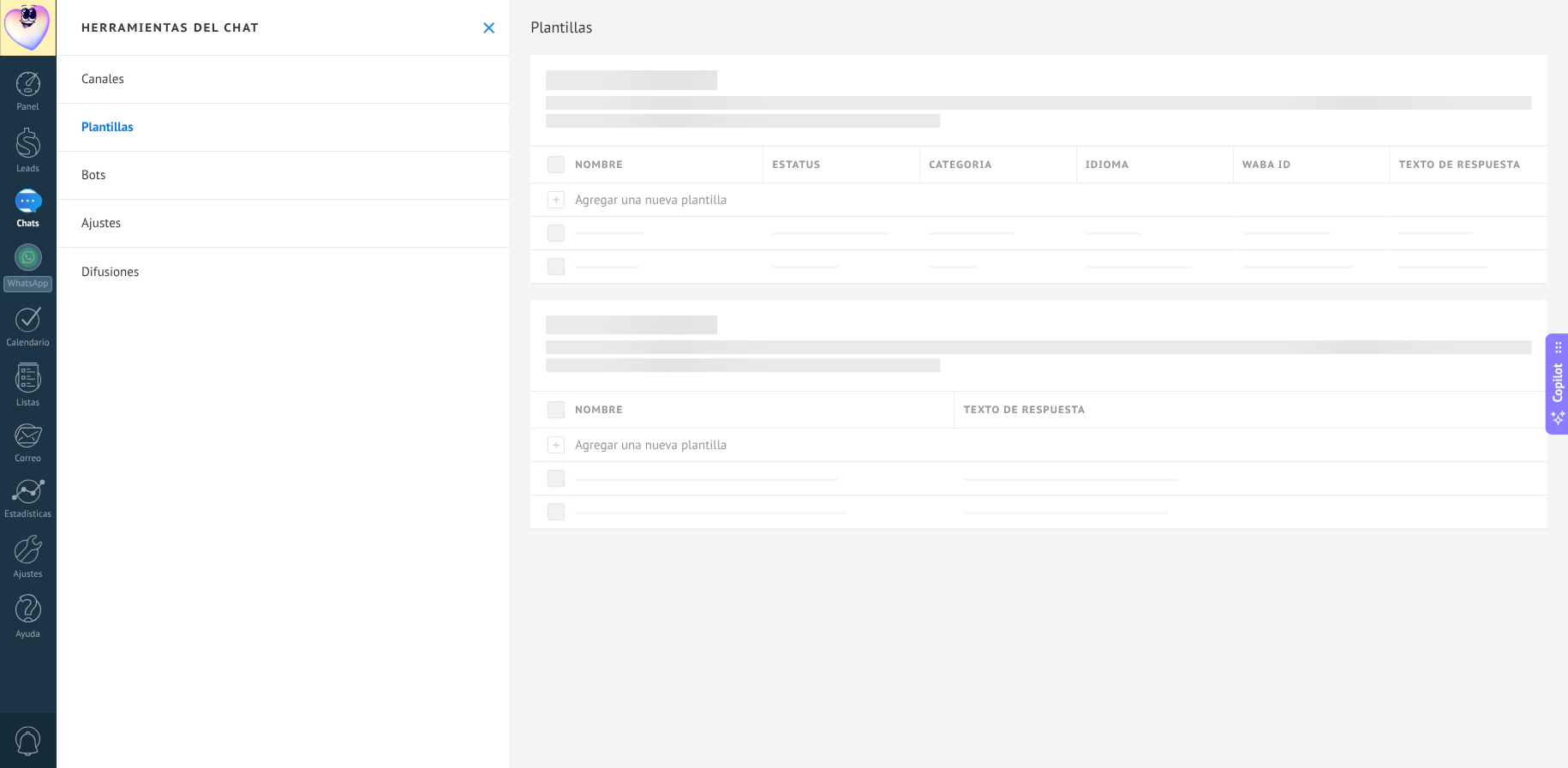
click at [103, 176] on link "Bots" at bounding box center [283, 176] width 454 height 48
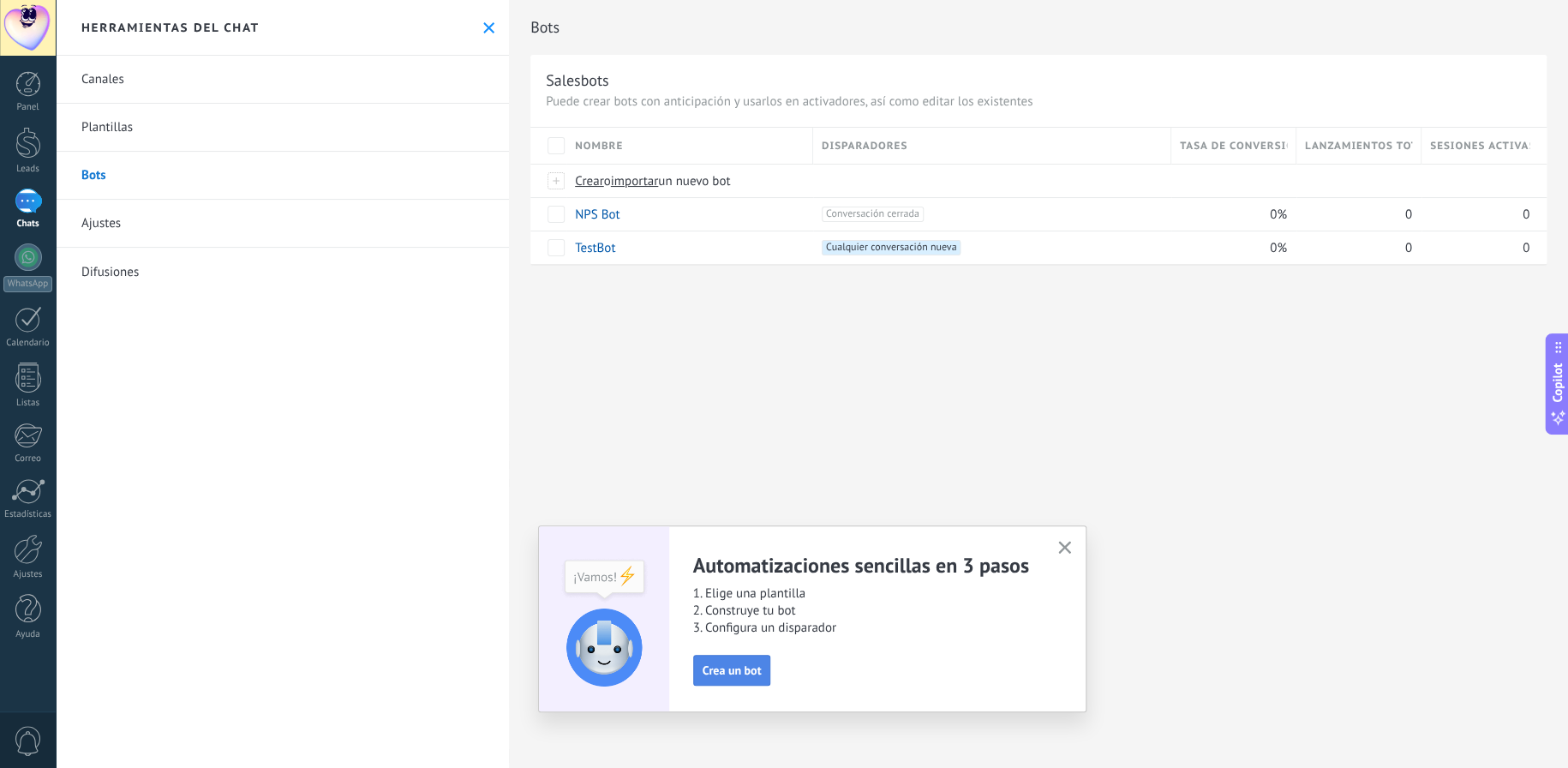
click at [718, 664] on span "Crea un bot" at bounding box center [731, 670] width 59 height 12
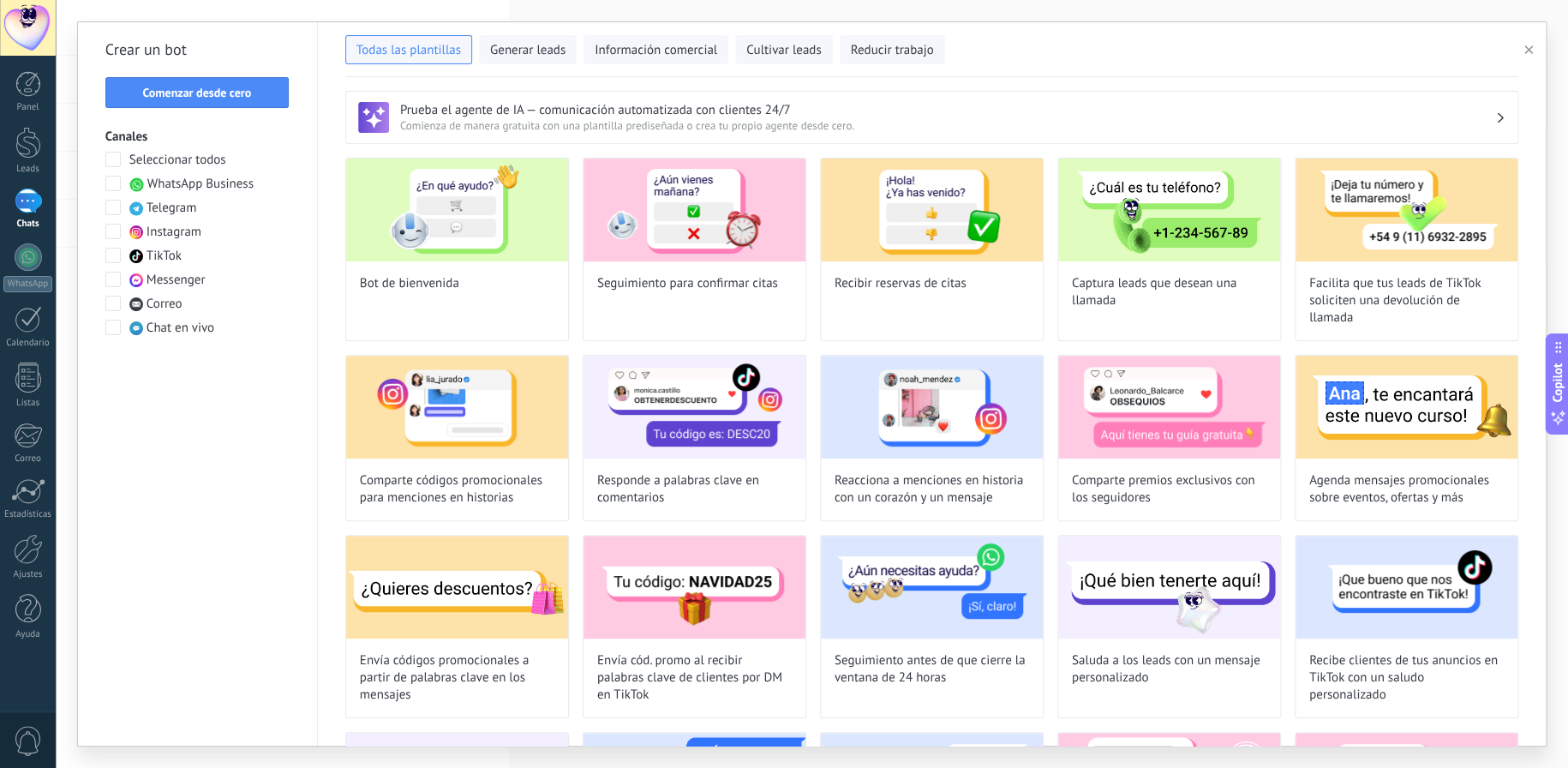
click at [117, 182] on span at bounding box center [113, 183] width 15 height 15
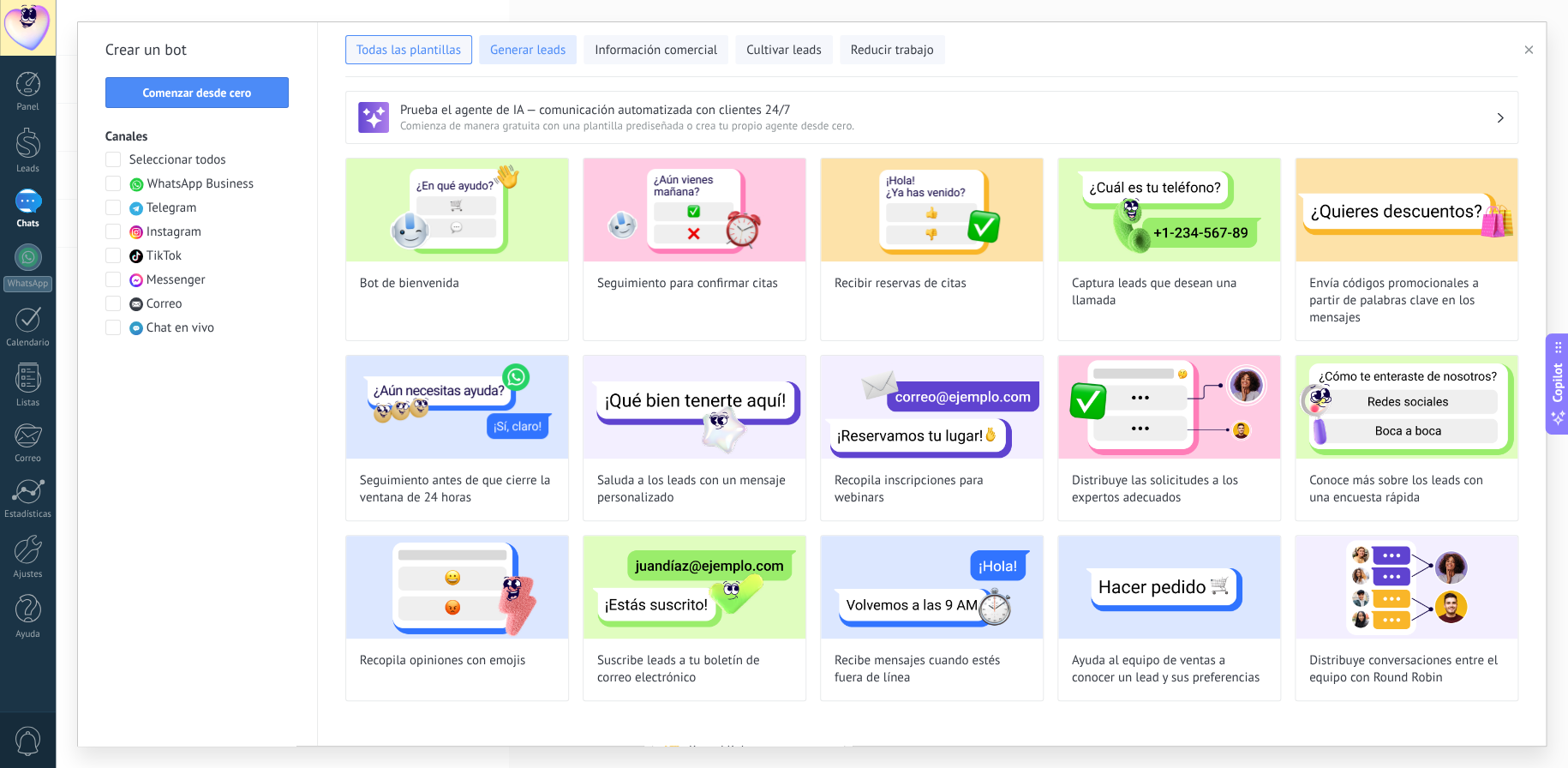
click at [553, 46] on span "Generar leads" at bounding box center [528, 51] width 75 height 17
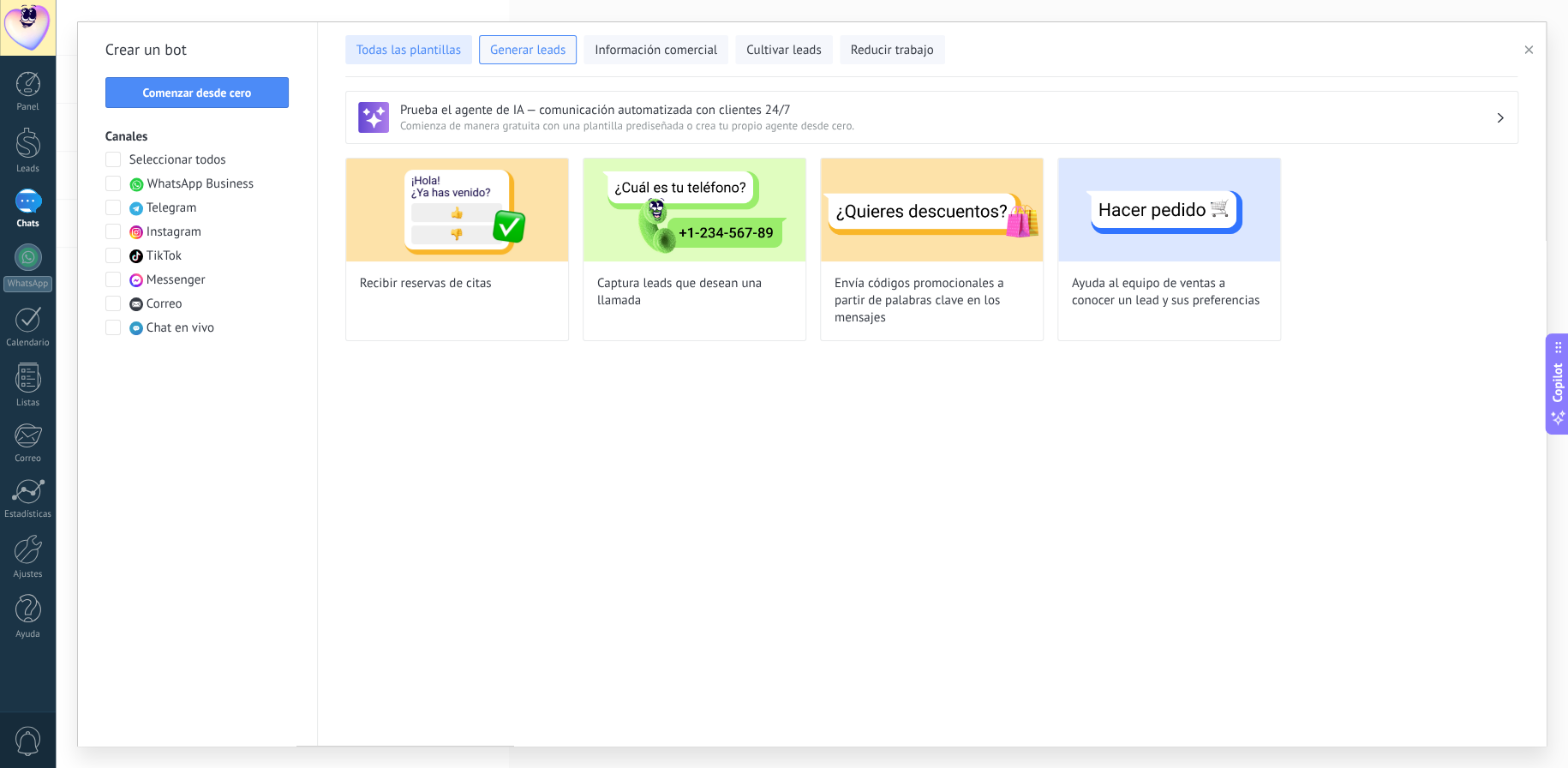
click at [415, 57] on span "Todas las plantillas" at bounding box center [408, 51] width 104 height 17
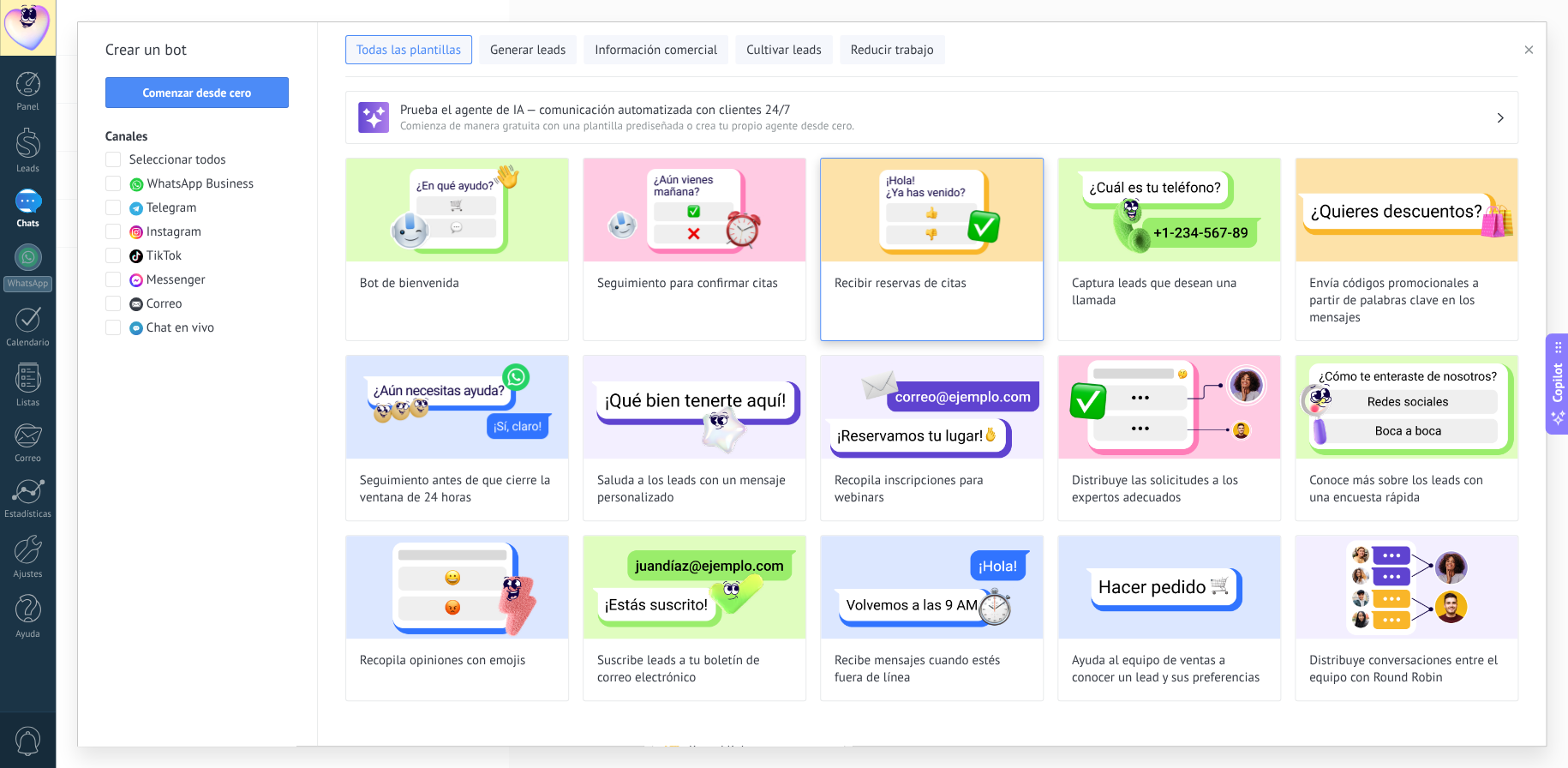
click at [925, 226] on img at bounding box center [932, 209] width 222 height 103
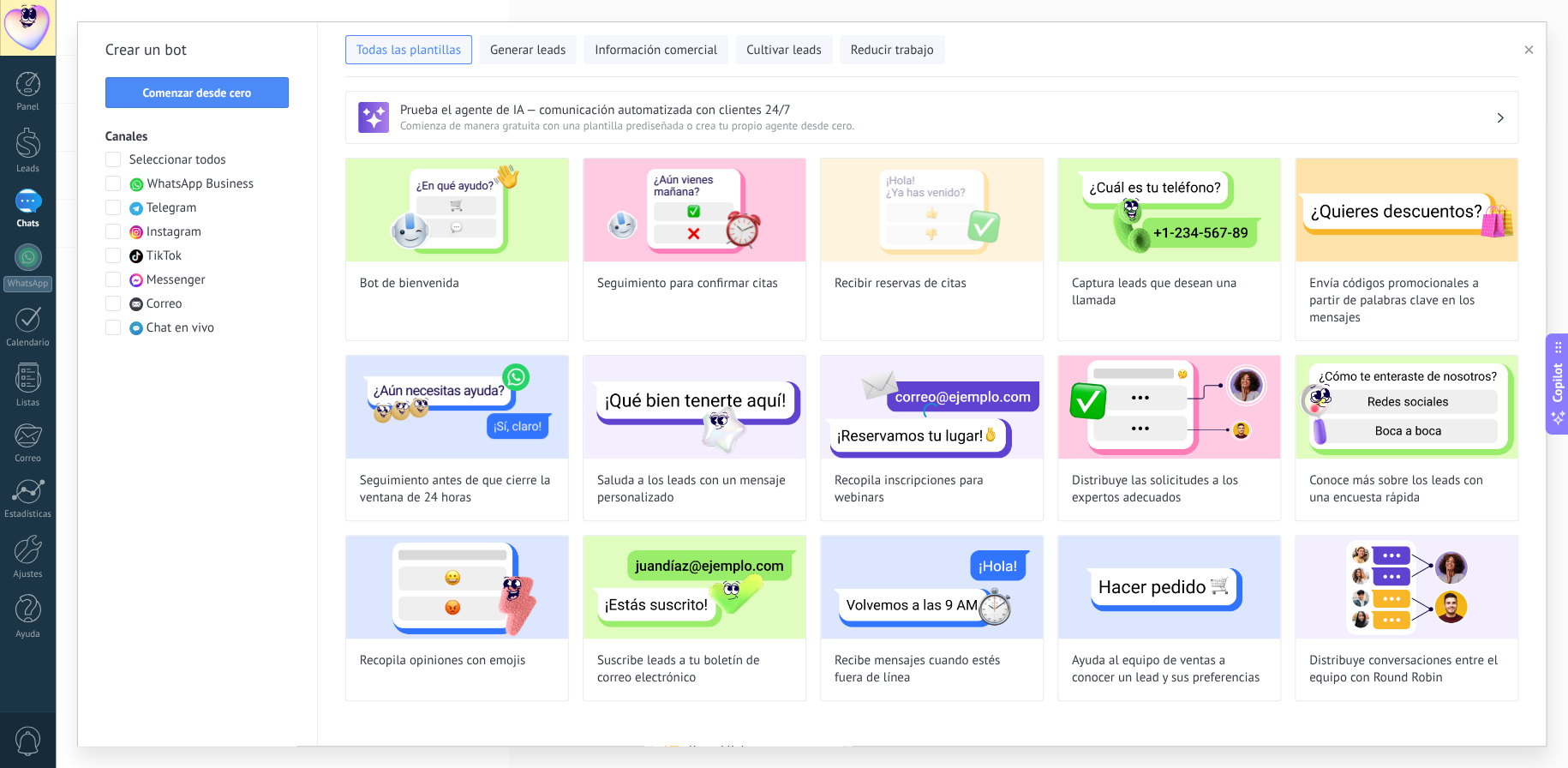
type input "**********"
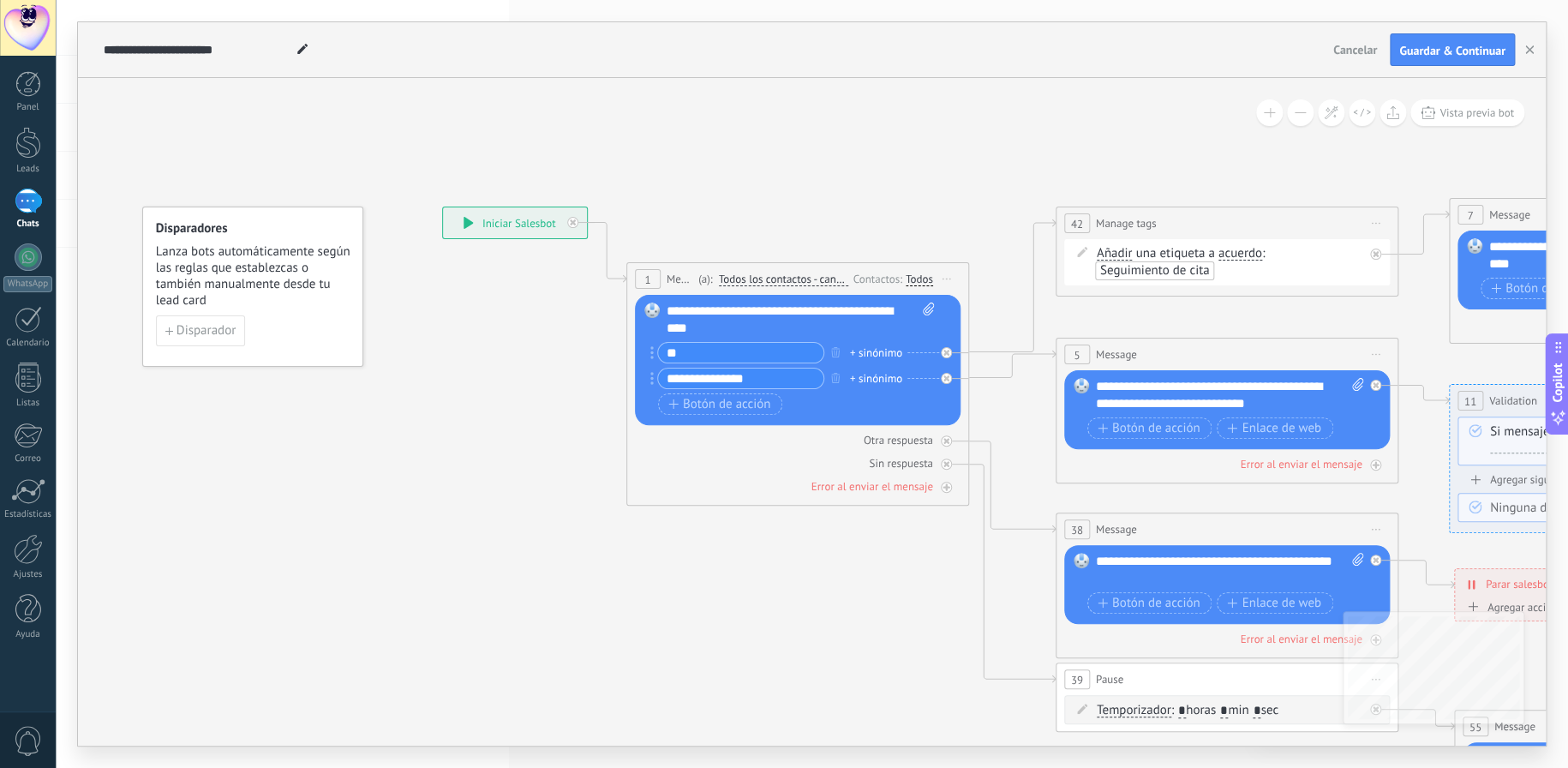
click at [729, 315] on div "**********" at bounding box center [801, 319] width 268 height 35
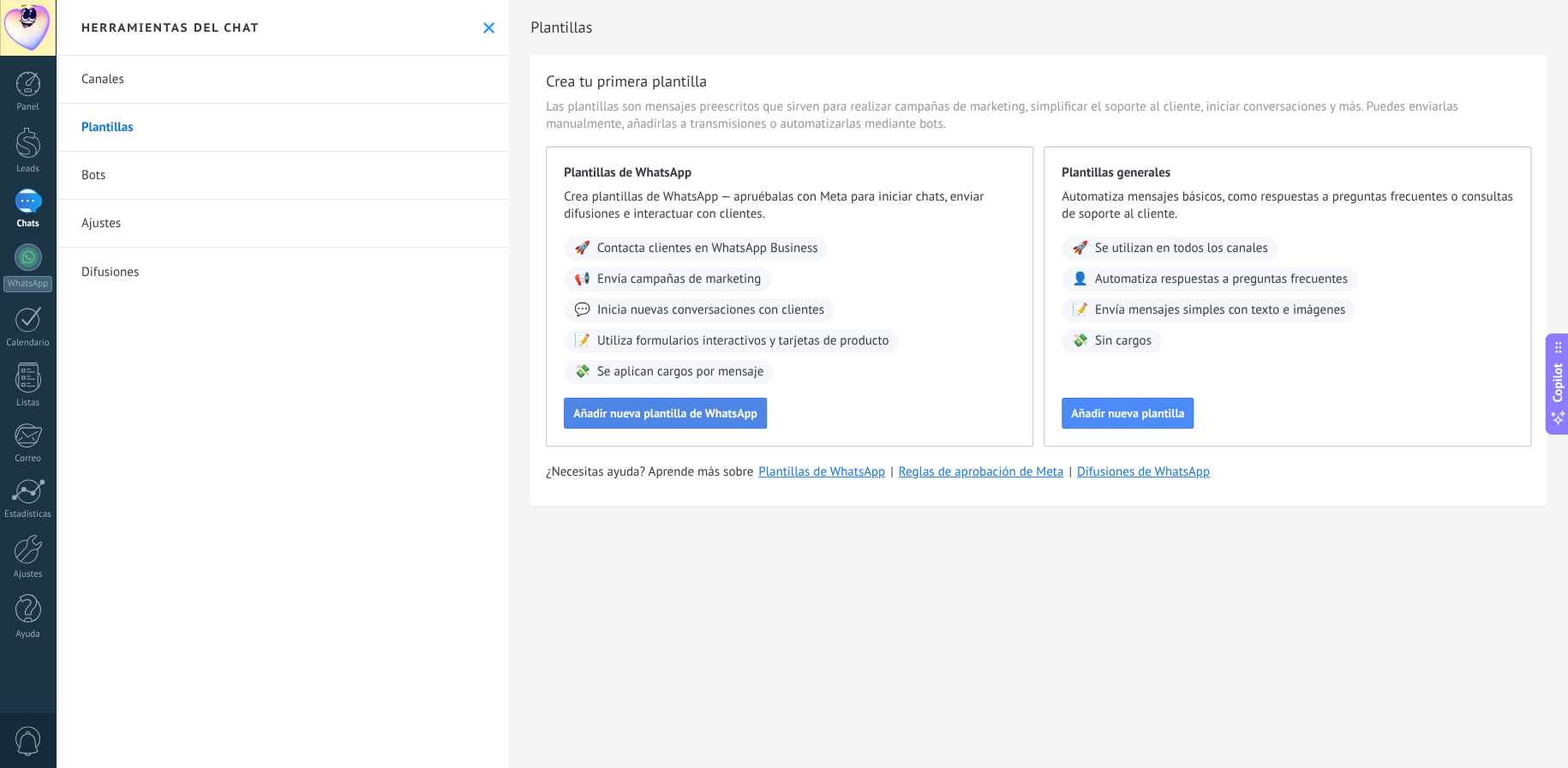
click at [694, 407] on span "Añadir nueva plantilla de WhatsApp" at bounding box center [665, 413] width 184 height 12
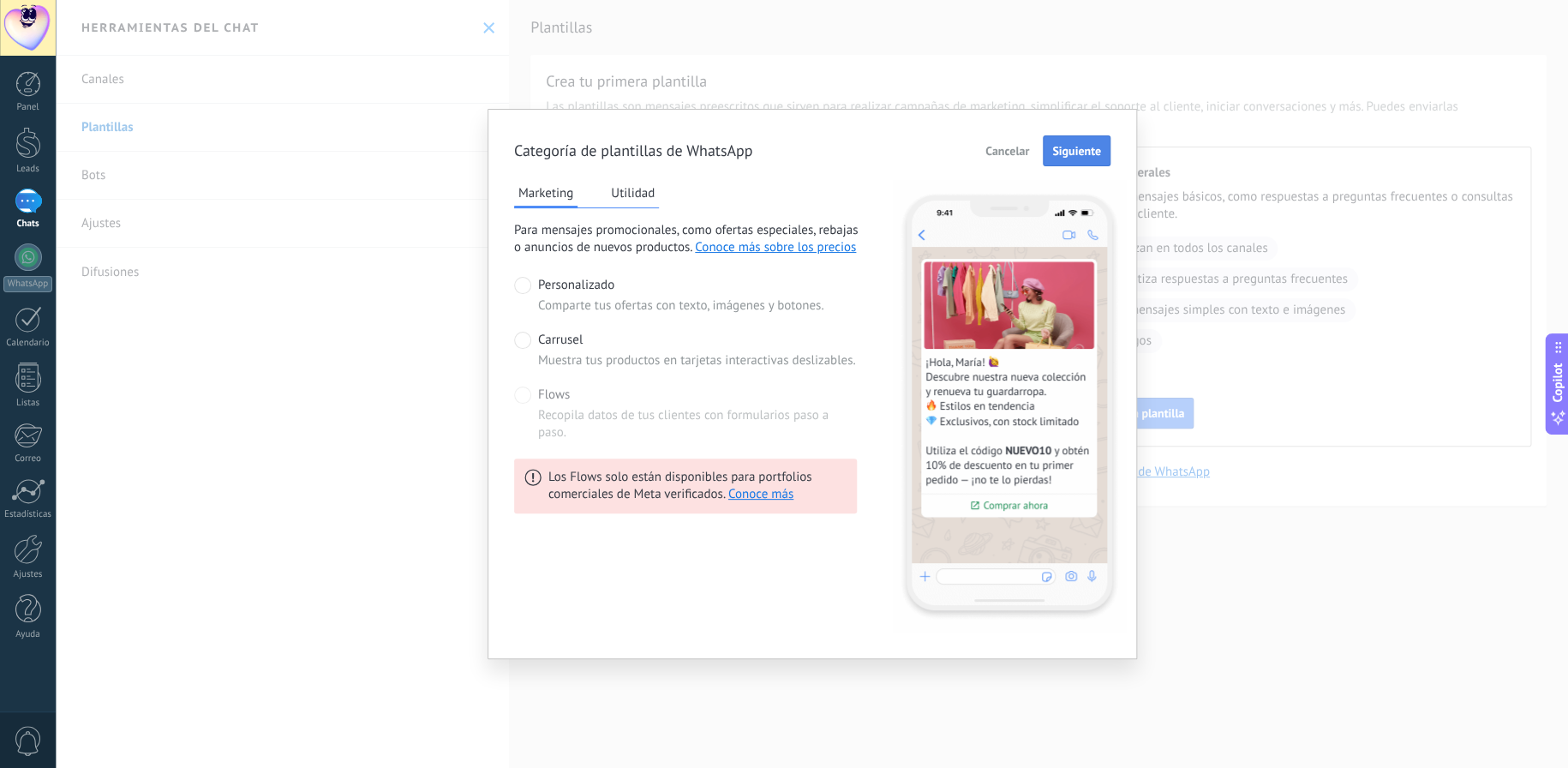
click at [1065, 149] on span "Siguiente" at bounding box center [1076, 151] width 49 height 12
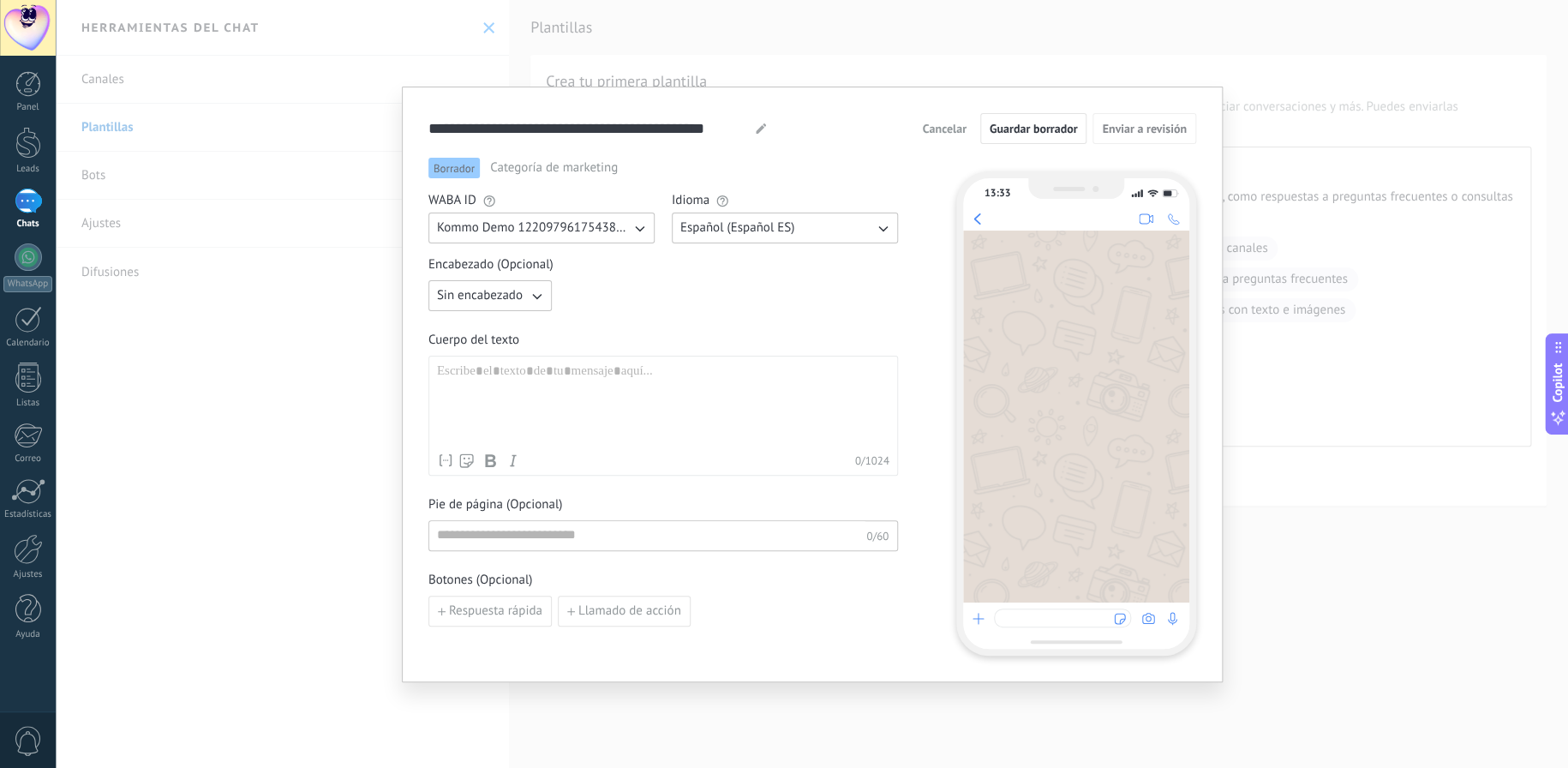
click at [633, 402] on div at bounding box center [663, 403] width 453 height 81
click at [928, 134] on span "Cancelar" at bounding box center [944, 128] width 43 height 12
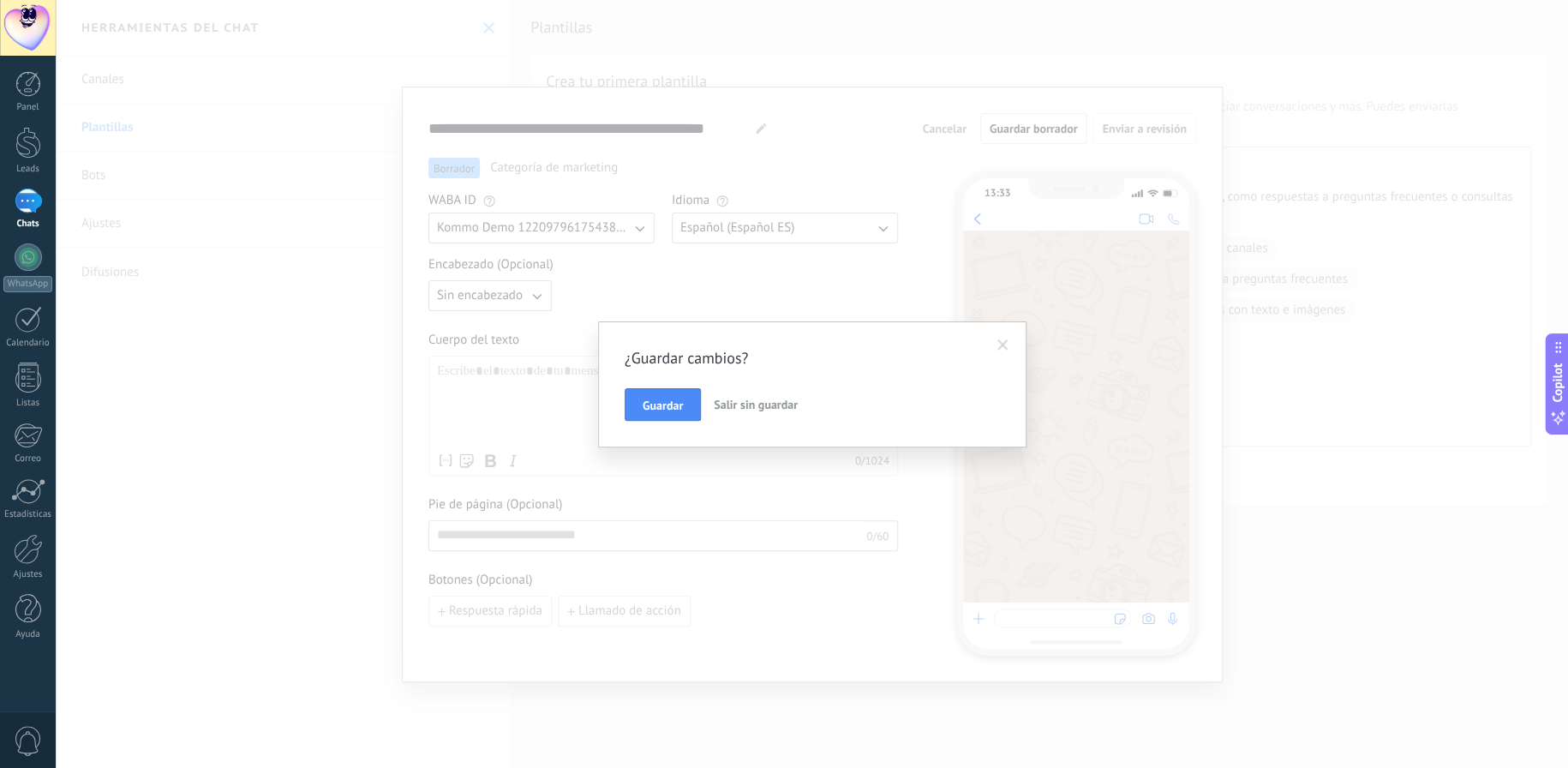
click at [754, 405] on span "Salir sin guardar" at bounding box center [756, 404] width 84 height 15
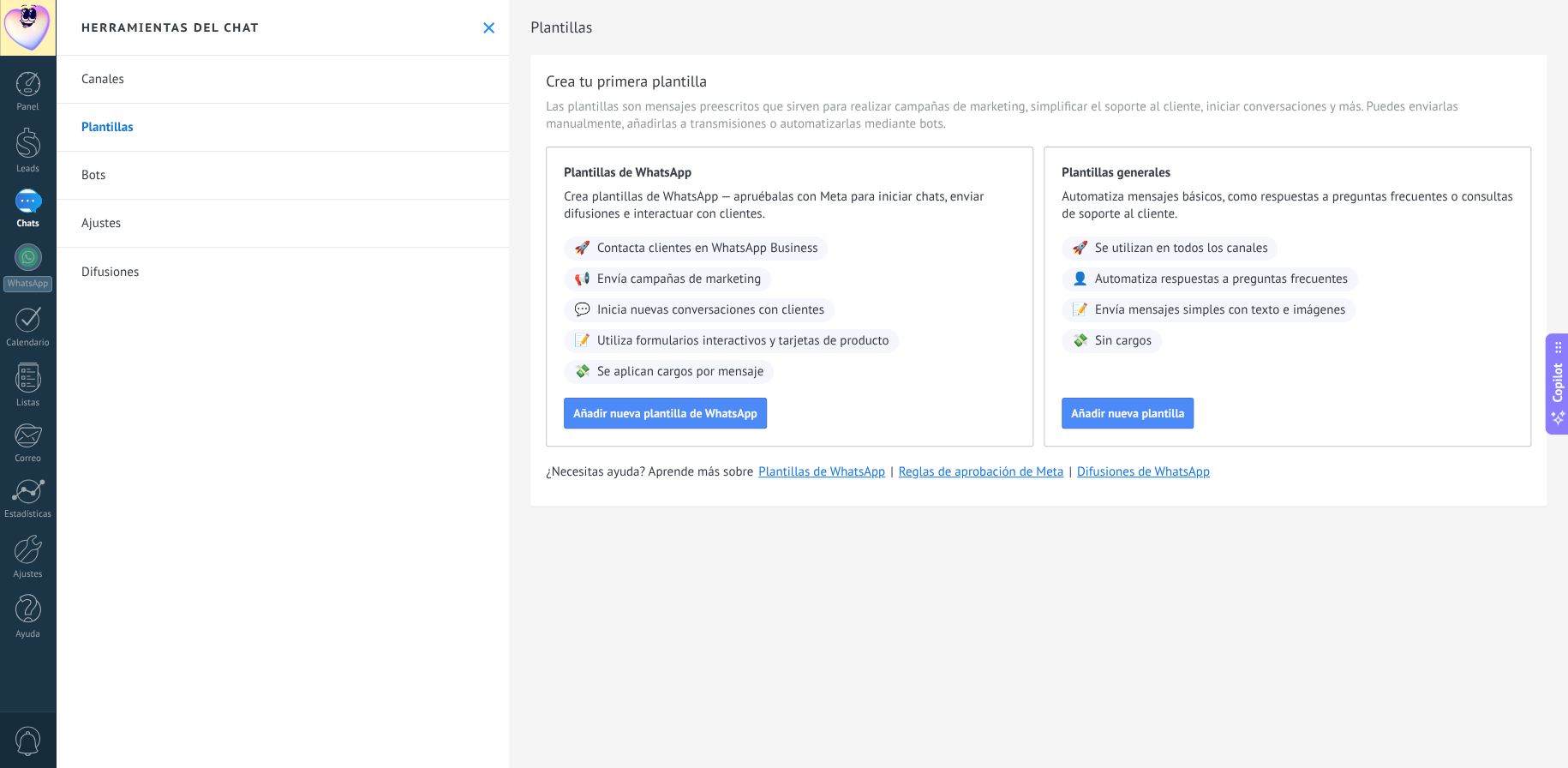
click at [103, 79] on link "Canales" at bounding box center [283, 80] width 454 height 48
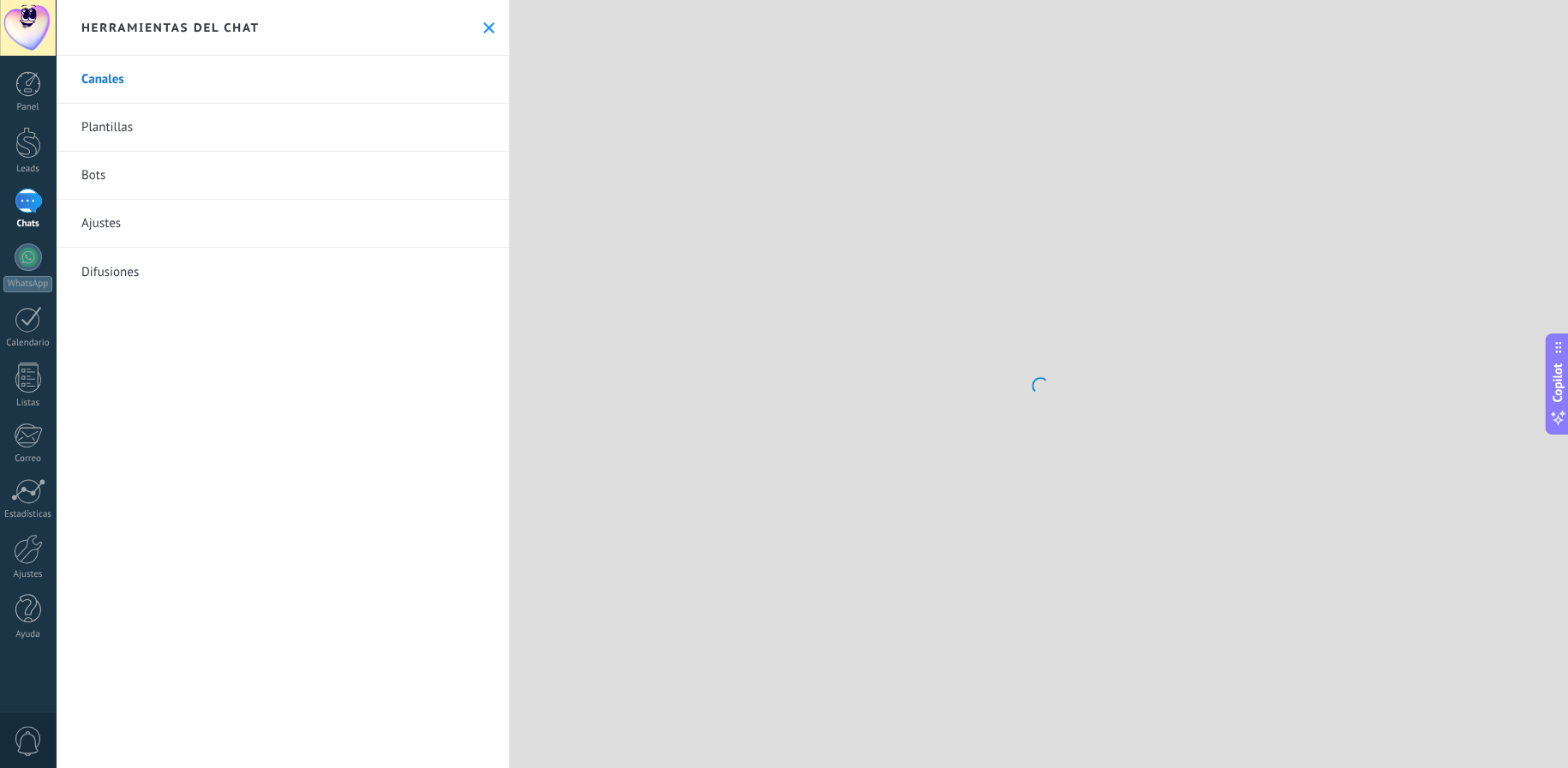
click at [113, 172] on link "Bots" at bounding box center [283, 176] width 454 height 48
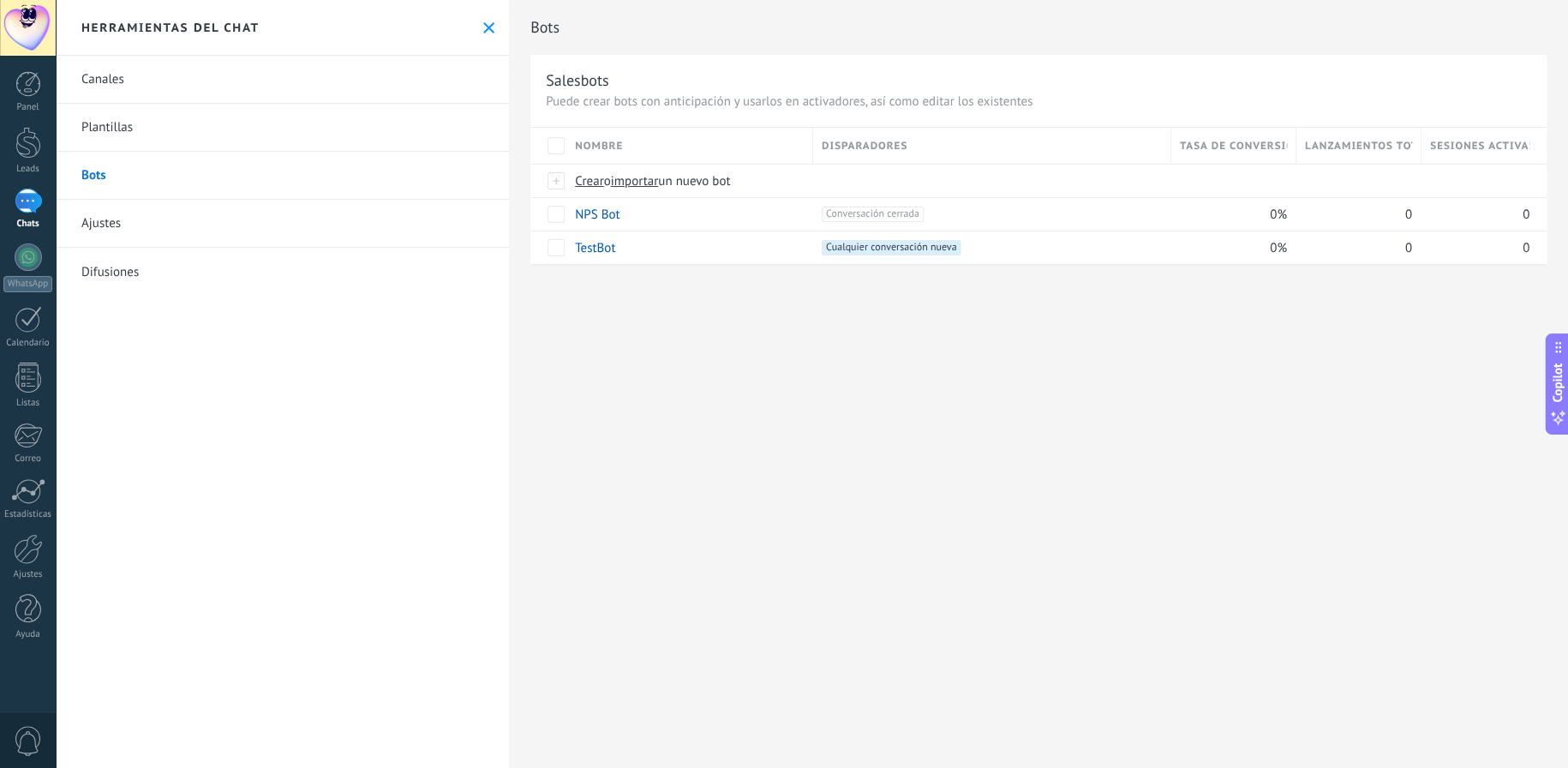
click at [112, 173] on link "Bots" at bounding box center [283, 176] width 454 height 48
click at [103, 178] on link "Bots" at bounding box center [283, 176] width 454 height 48
click at [100, 217] on link "Ajustes" at bounding box center [283, 224] width 454 height 48
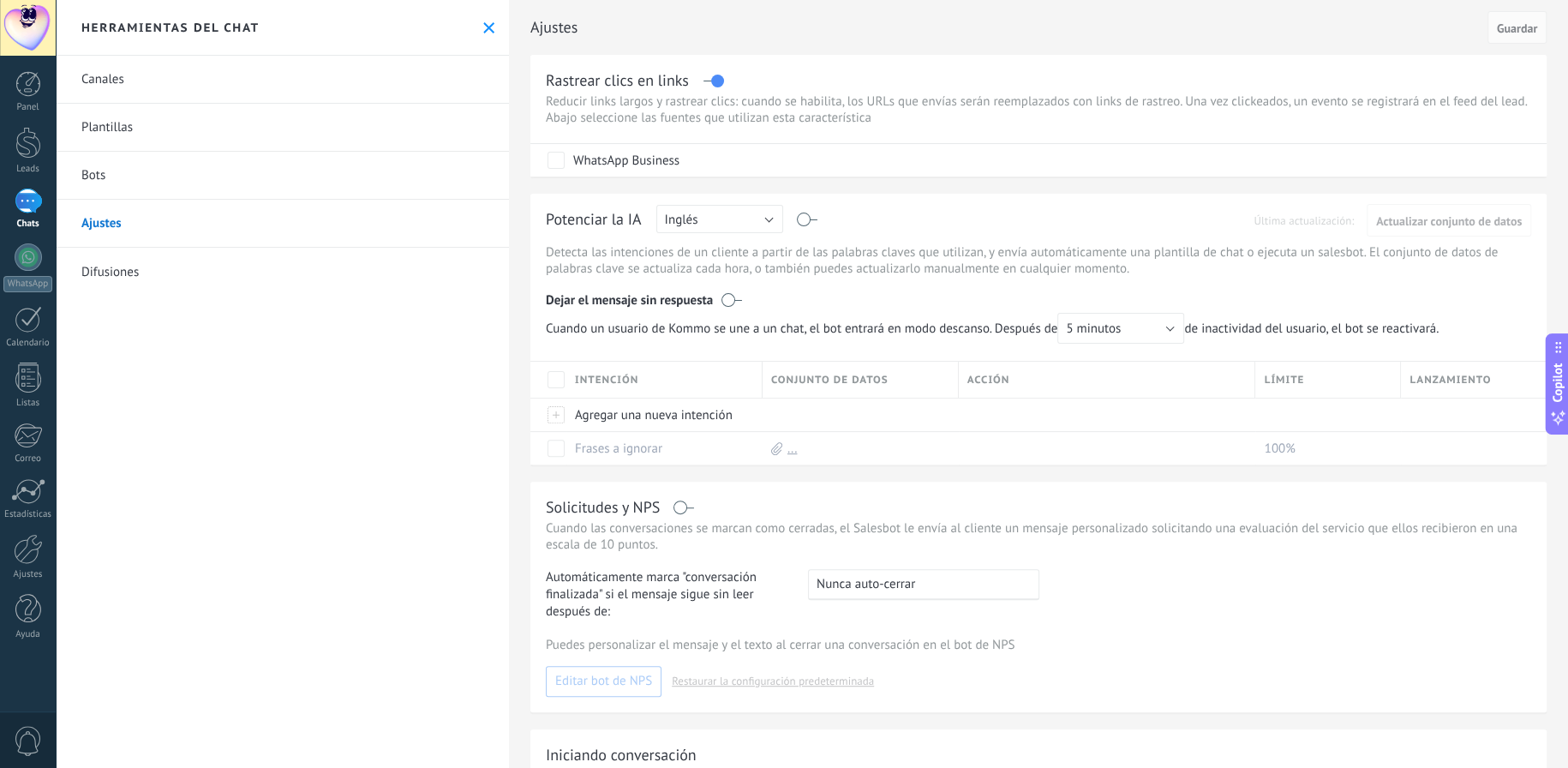
click at [106, 80] on link "Canales" at bounding box center [283, 80] width 454 height 48
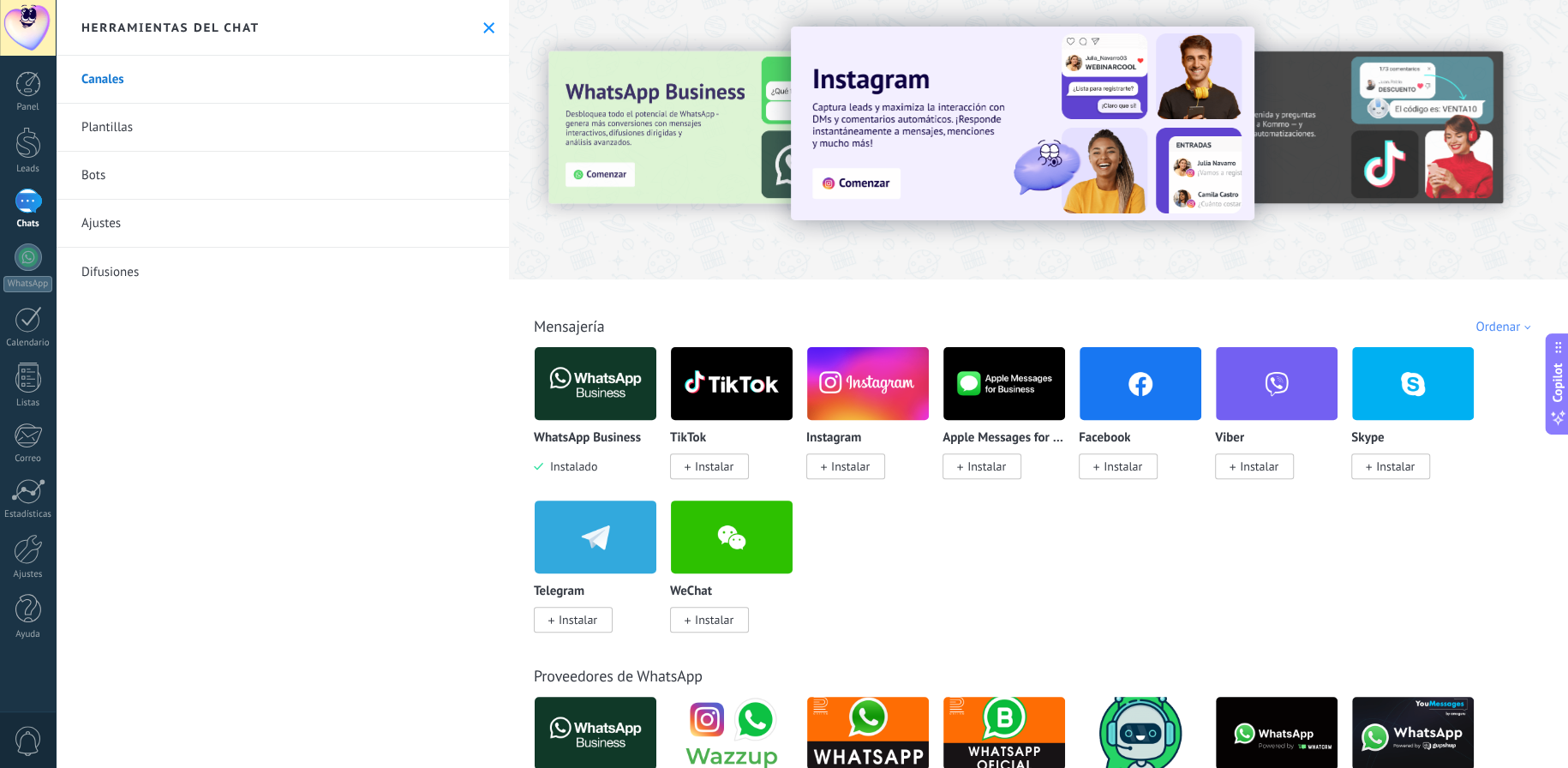
click at [592, 390] on img at bounding box center [595, 383] width 122 height 83
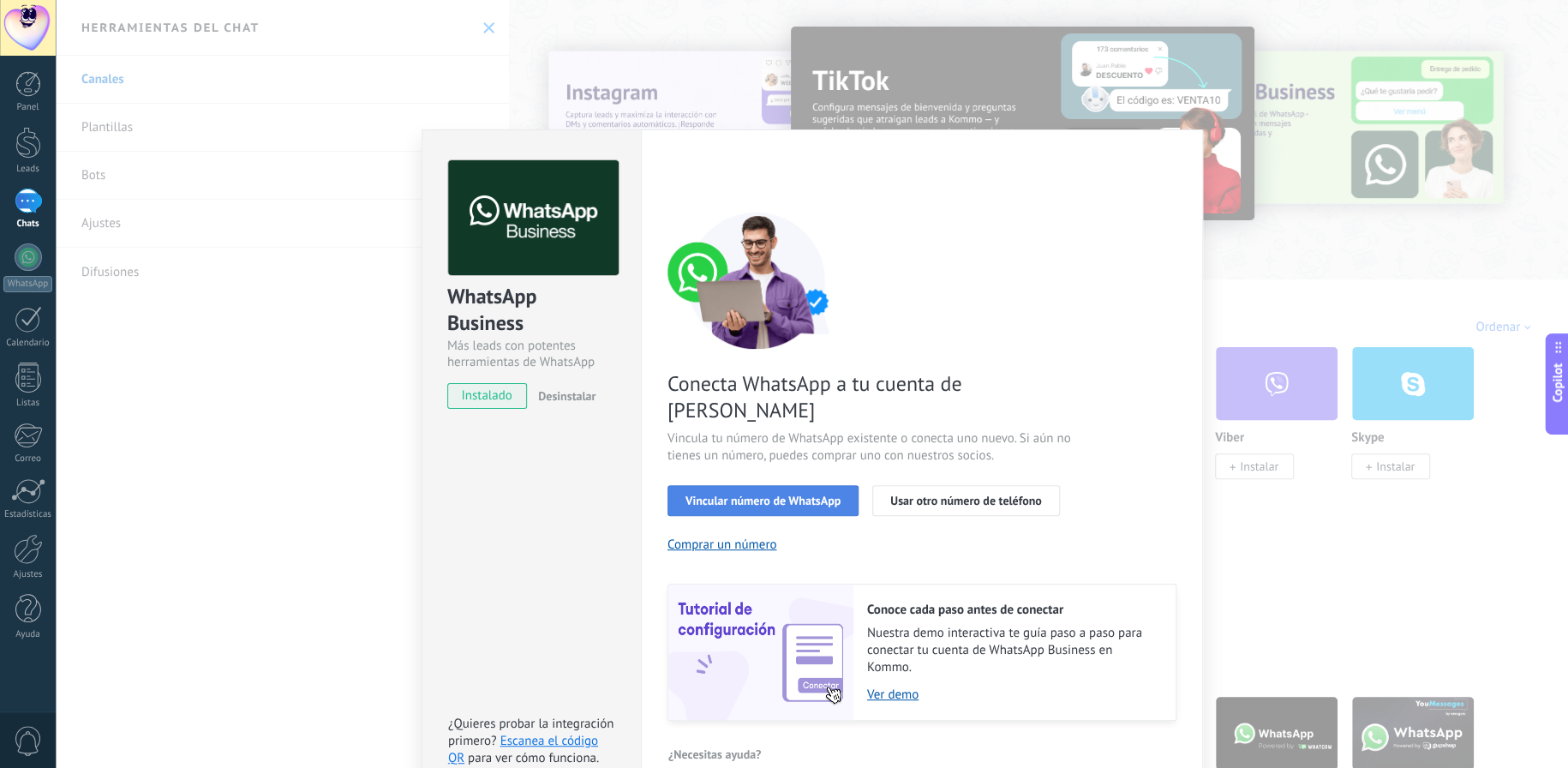
click at [776, 485] on button "Vincular número de WhatsApp" at bounding box center [763, 501] width 191 height 31
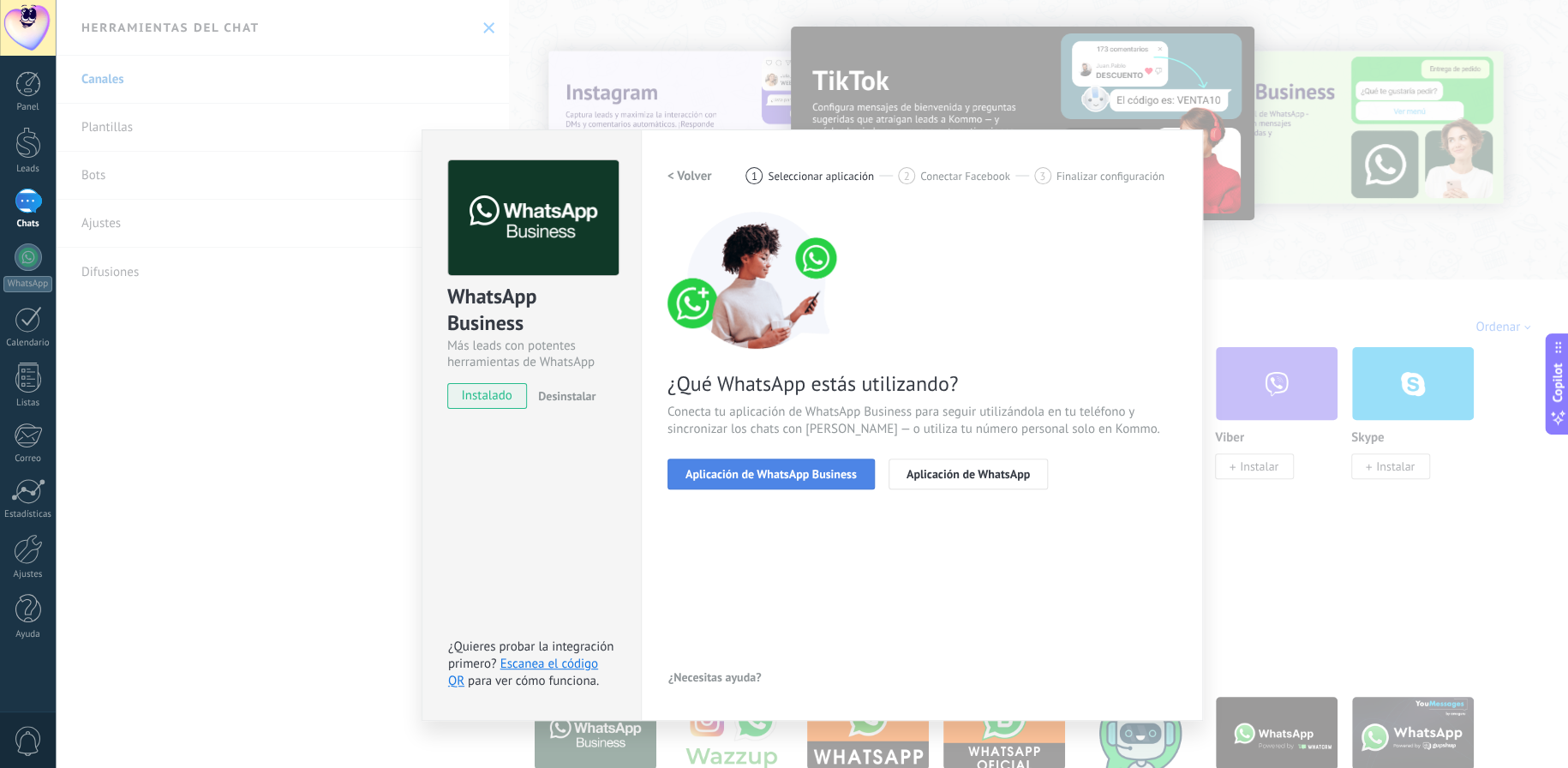
click at [744, 478] on span "Aplicación de WhatsApp Business" at bounding box center [771, 474] width 172 height 12
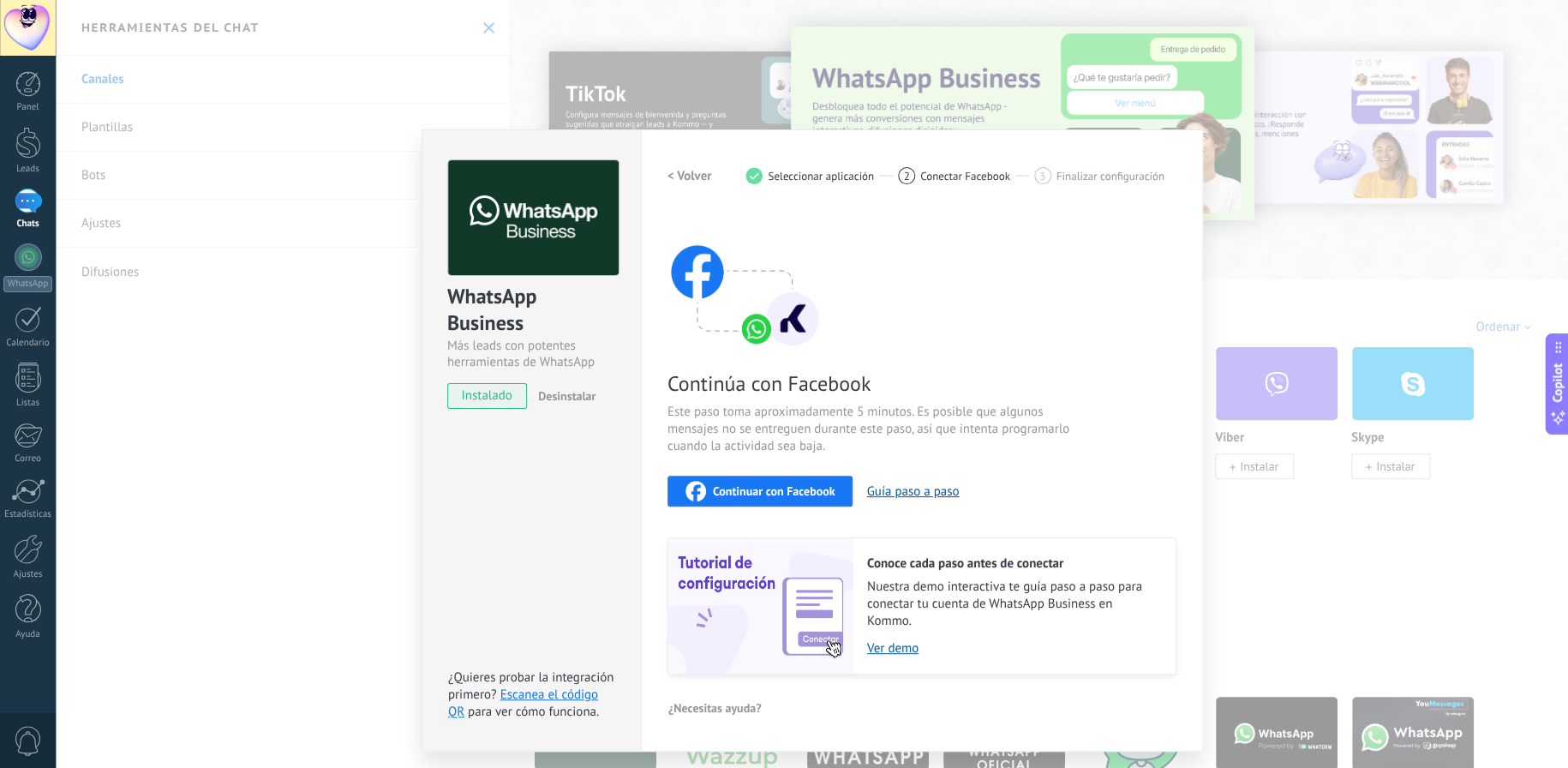
drag, startPoint x: 498, startPoint y: 548, endPoint x: 490, endPoint y: 533, distance: 17.0
click at [495, 543] on div "WhatsApp Business Más leads con potentes herramientas de WhatsApp instalado Des…" at bounding box center [531, 440] width 219 height 622
click at [122, 307] on div "WhatsApp Business Más leads con potentes herramientas de WhatsApp instalado Des…" at bounding box center [812, 384] width 1512 height 768
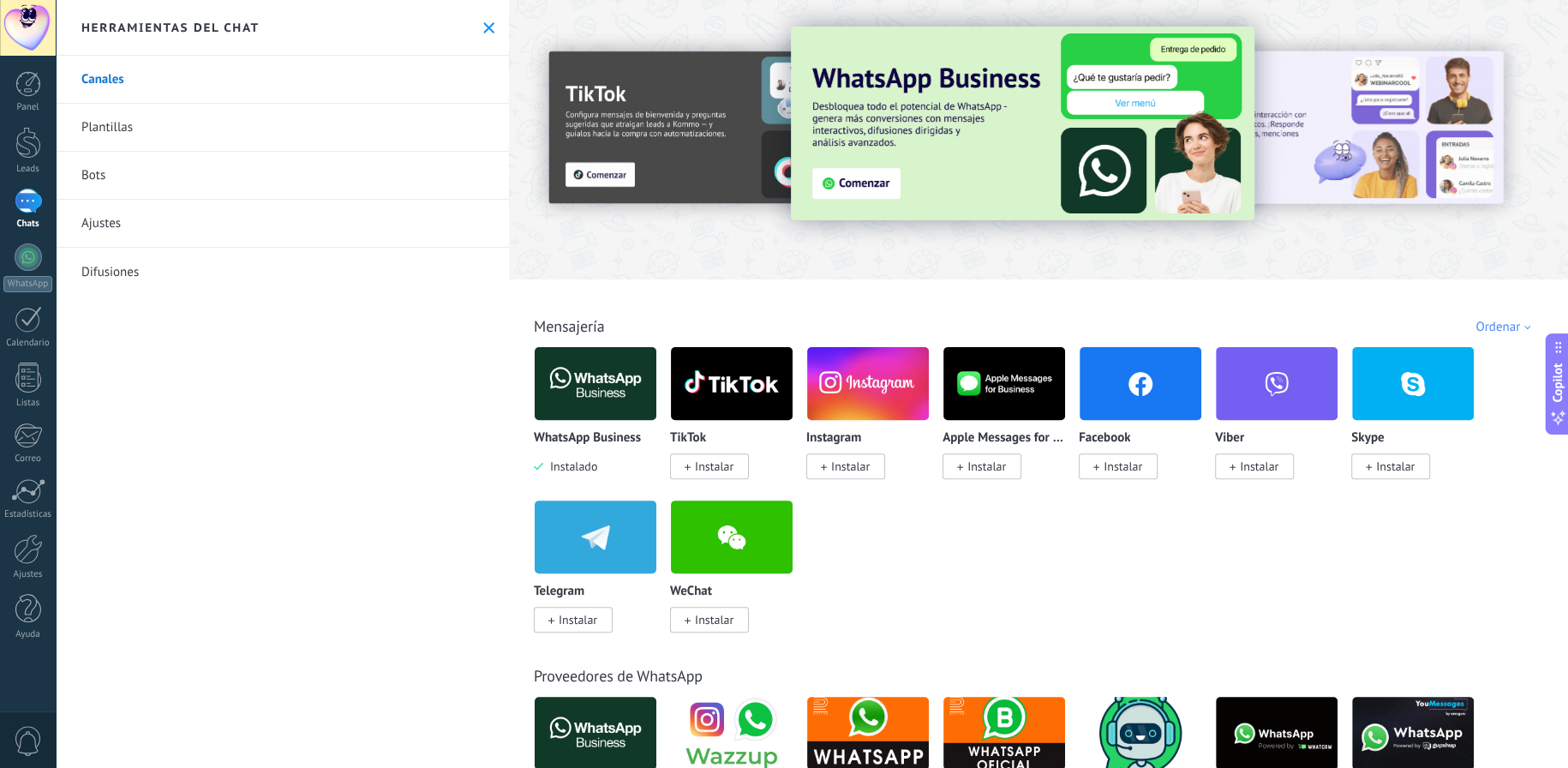
click at [127, 143] on link "Plantillas" at bounding box center [283, 127] width 454 height 48
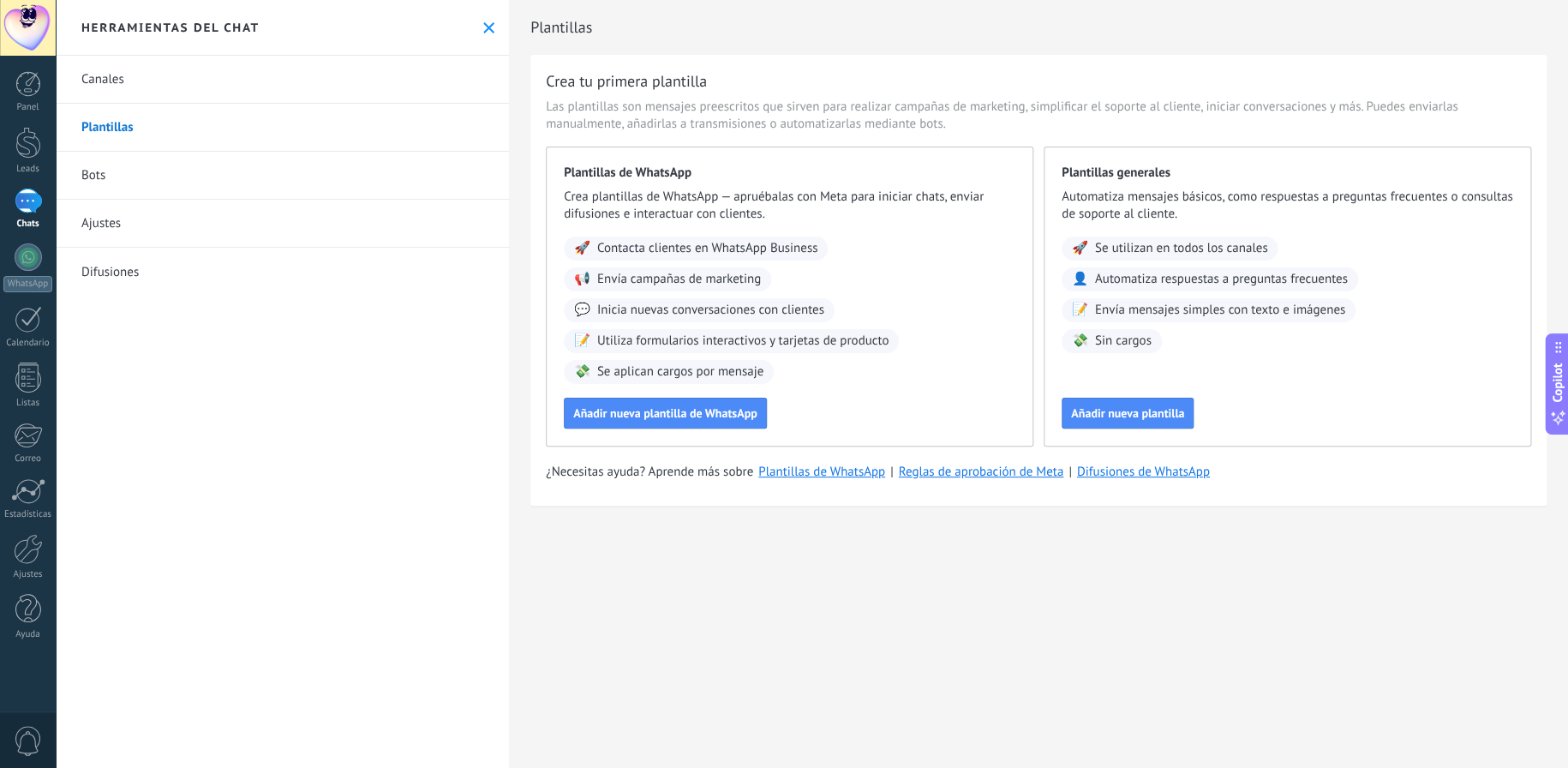
click at [144, 85] on link "Canales" at bounding box center [283, 80] width 454 height 48
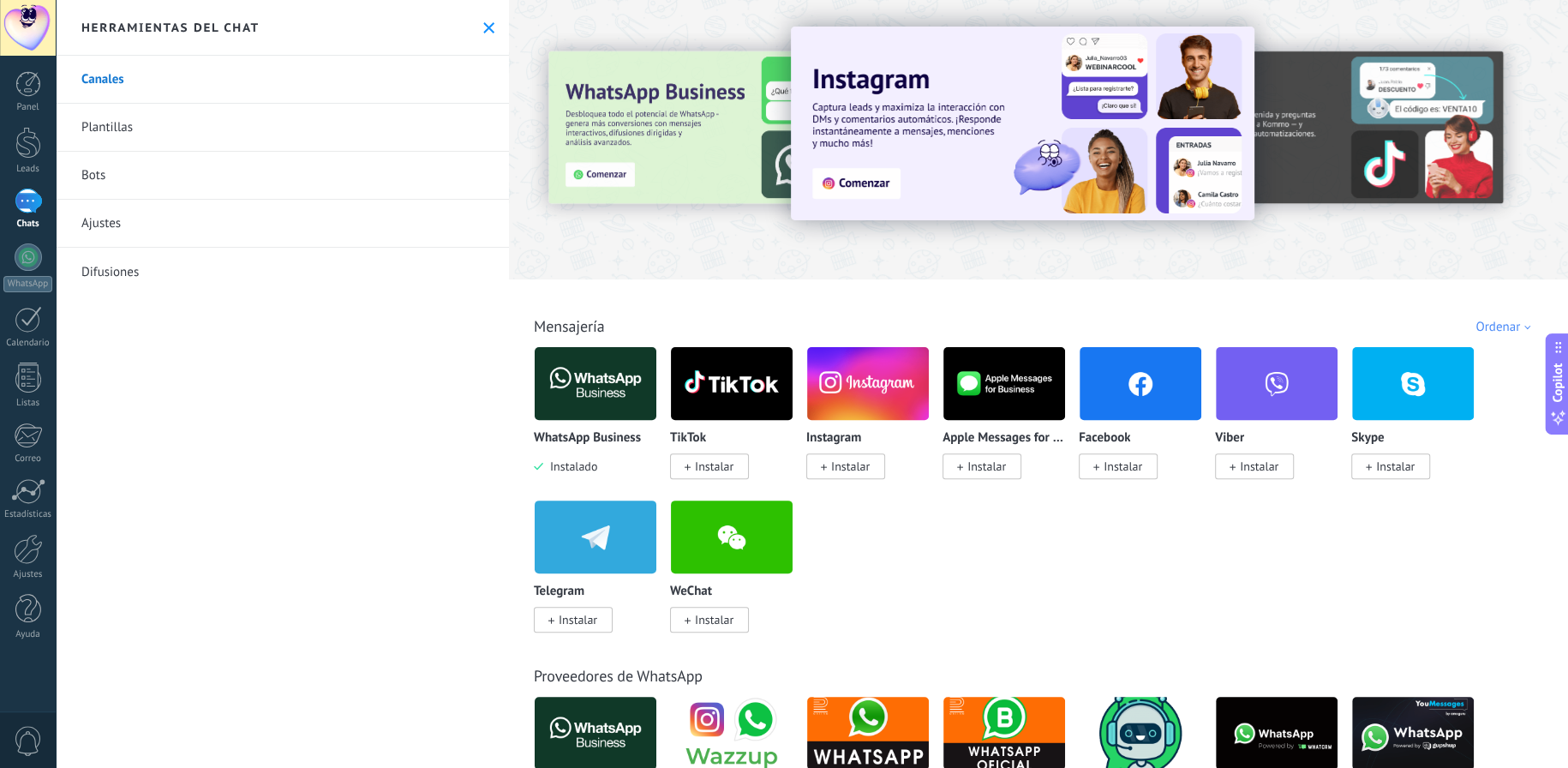
click at [185, 161] on link "Bots" at bounding box center [283, 176] width 454 height 48
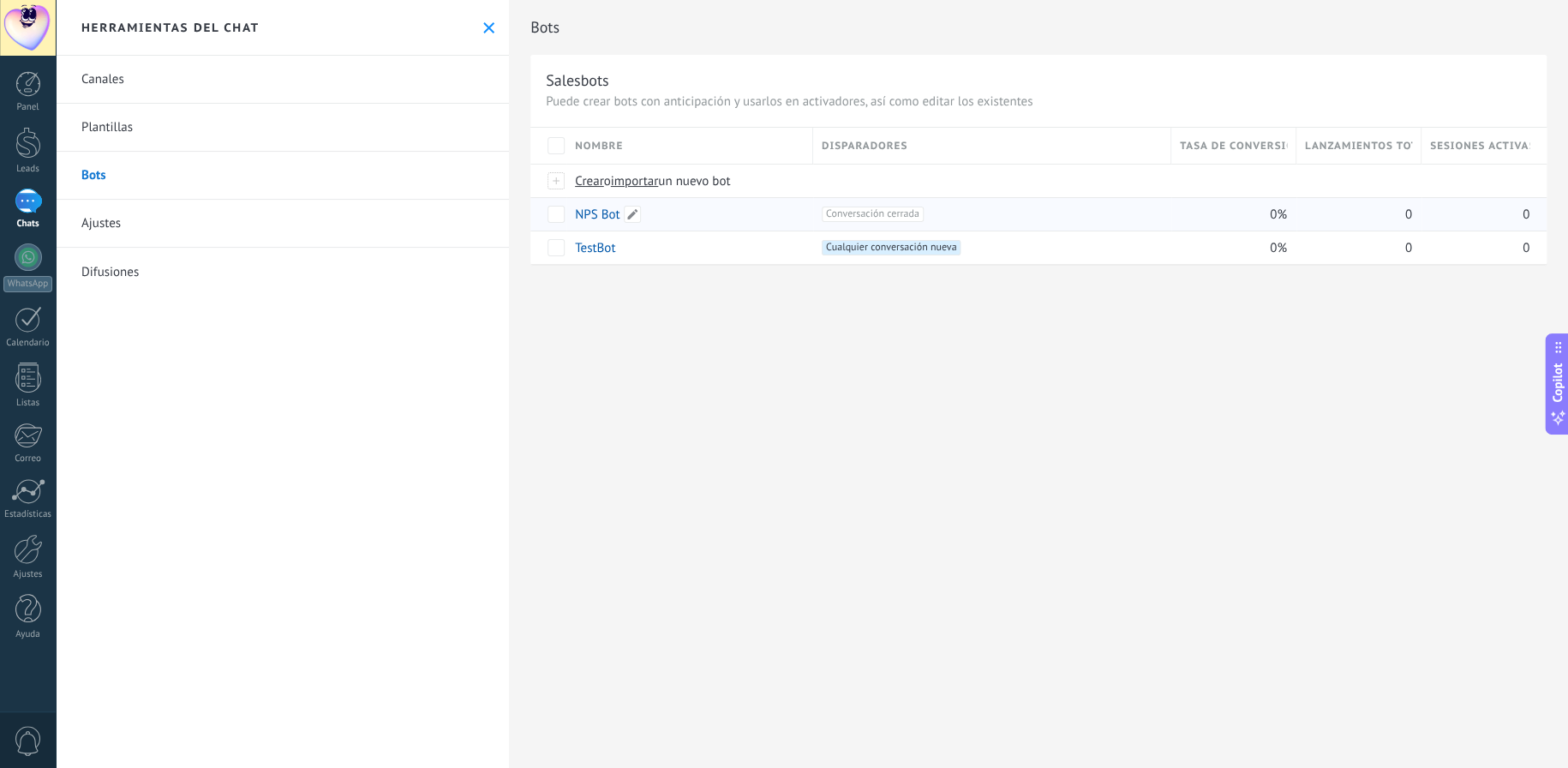
click at [581, 208] on link "NPS Bot" at bounding box center [597, 214] width 44 height 16
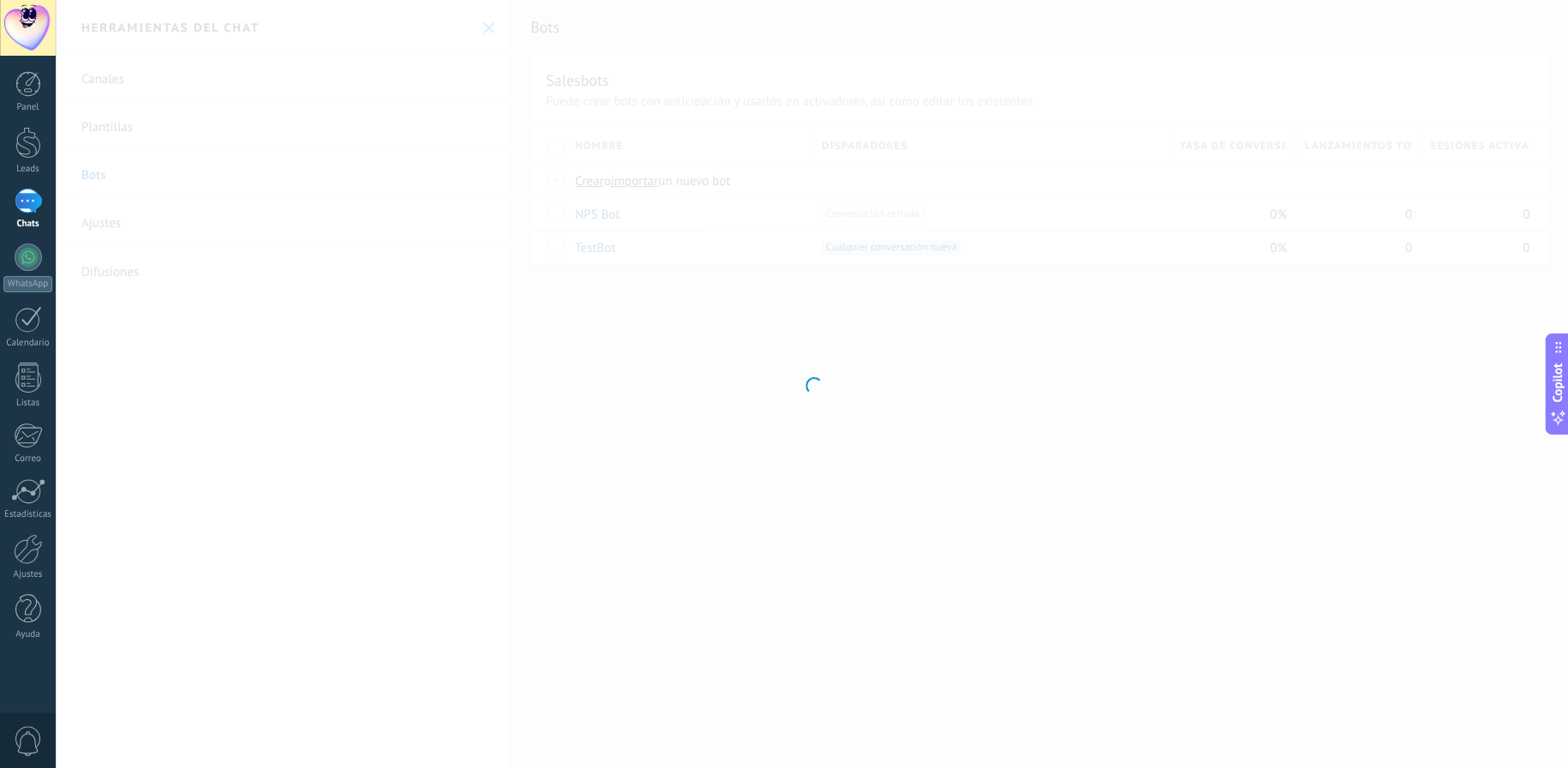
type input "*******"
